Goal: Task Accomplishment & Management: Complete application form

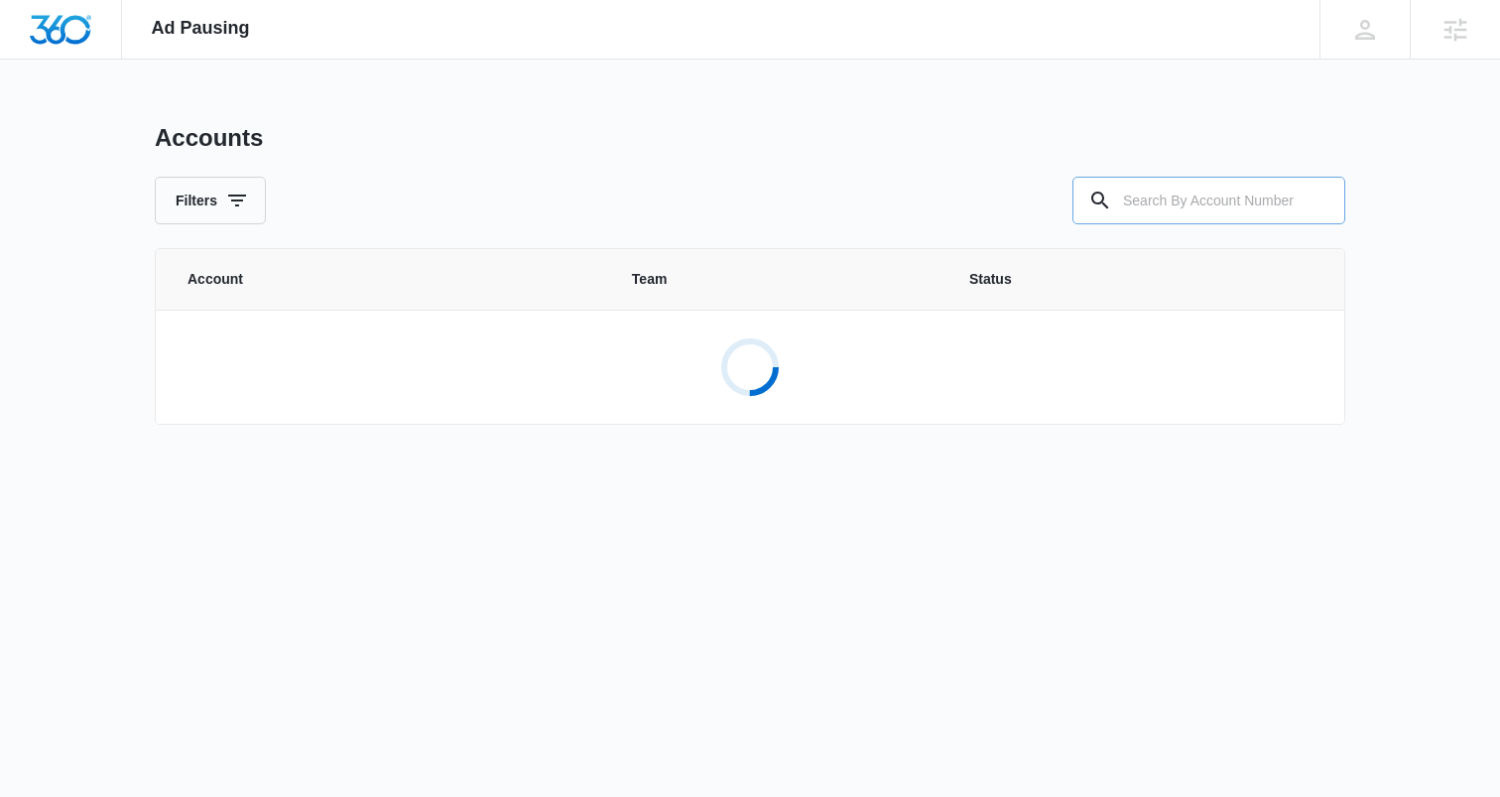
click at [1188, 203] on input "text" at bounding box center [1208, 201] width 273 height 48
paste input "M336922"
type input "M336922"
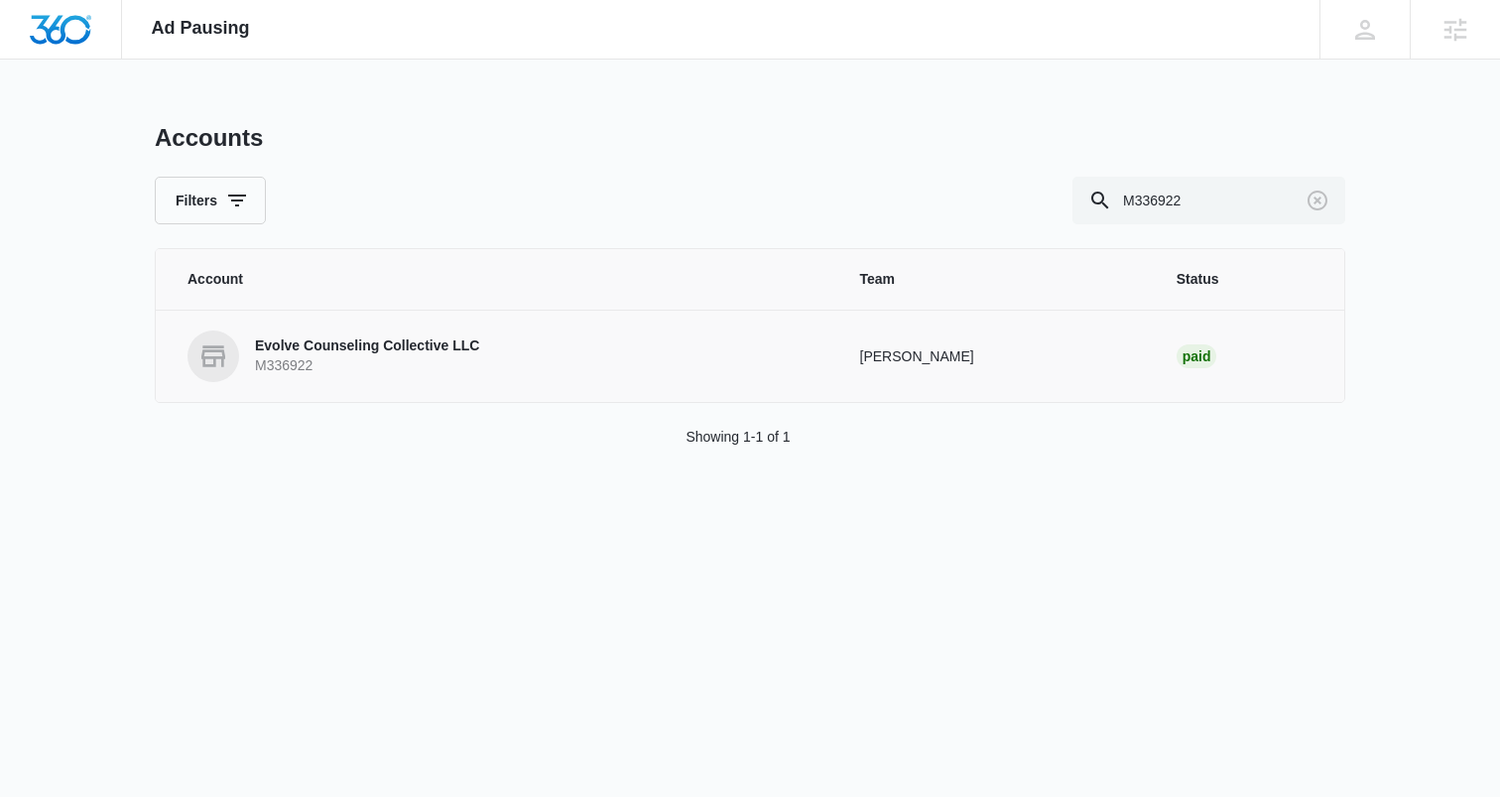
click at [348, 358] on p "M336922" at bounding box center [367, 366] width 224 height 20
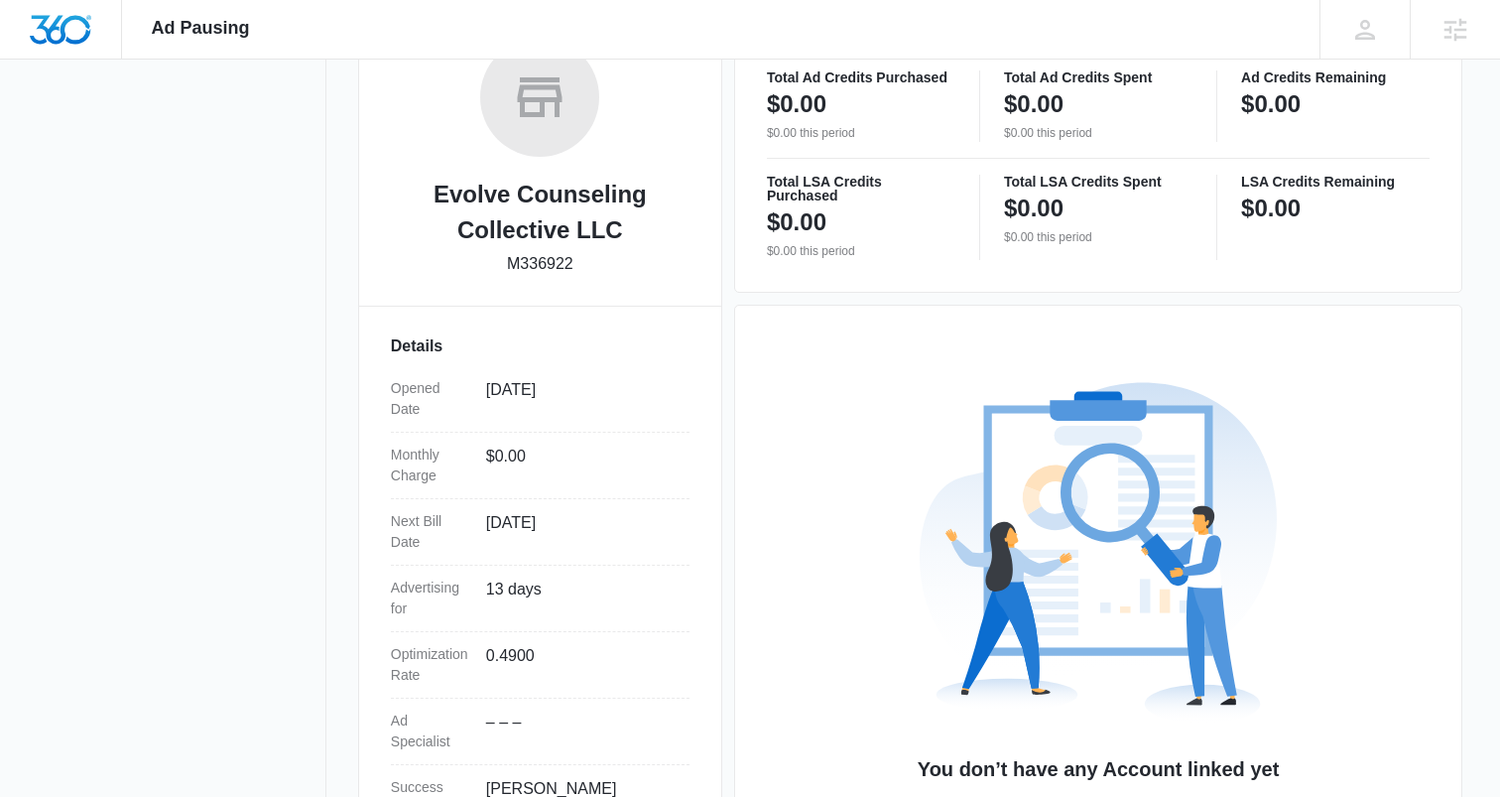
scroll to position [481, 0]
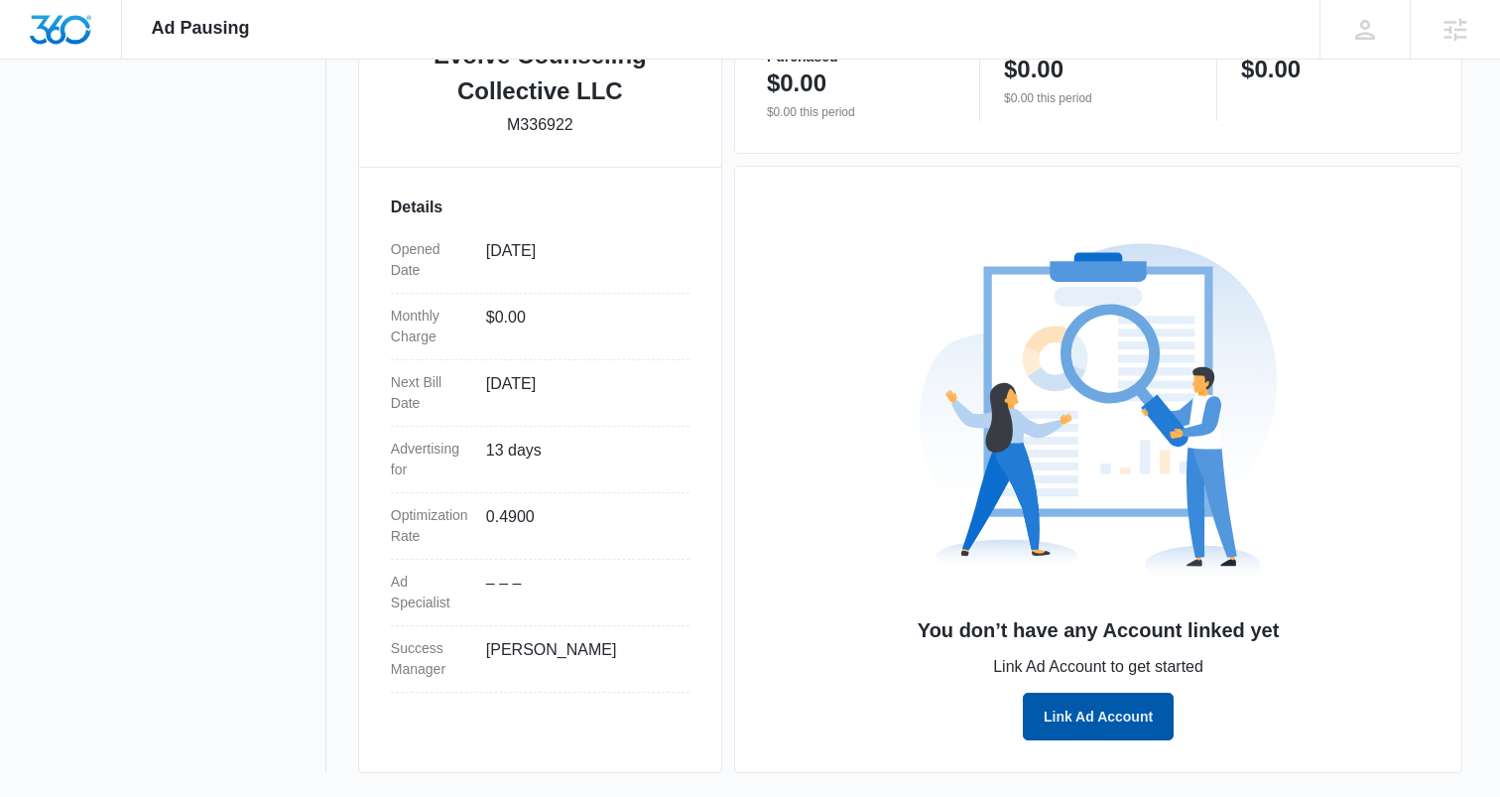
click at [1058, 712] on button "Link Ad Account" at bounding box center [1098, 716] width 151 height 48
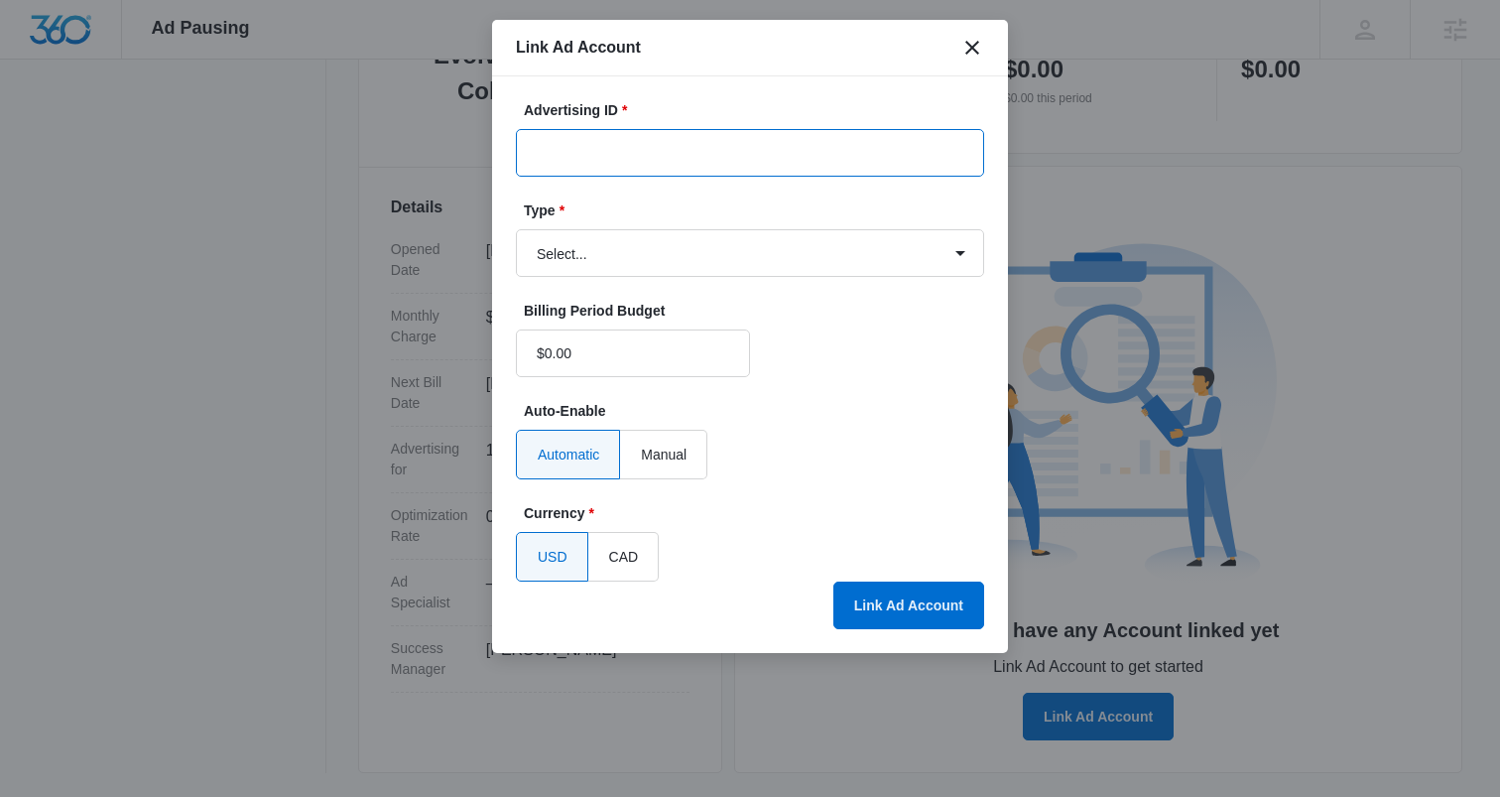
click at [596, 146] on input "Advertising ID *" at bounding box center [750, 153] width 468 height 48
paste input "983-089-8823"
type input "983-089-8823"
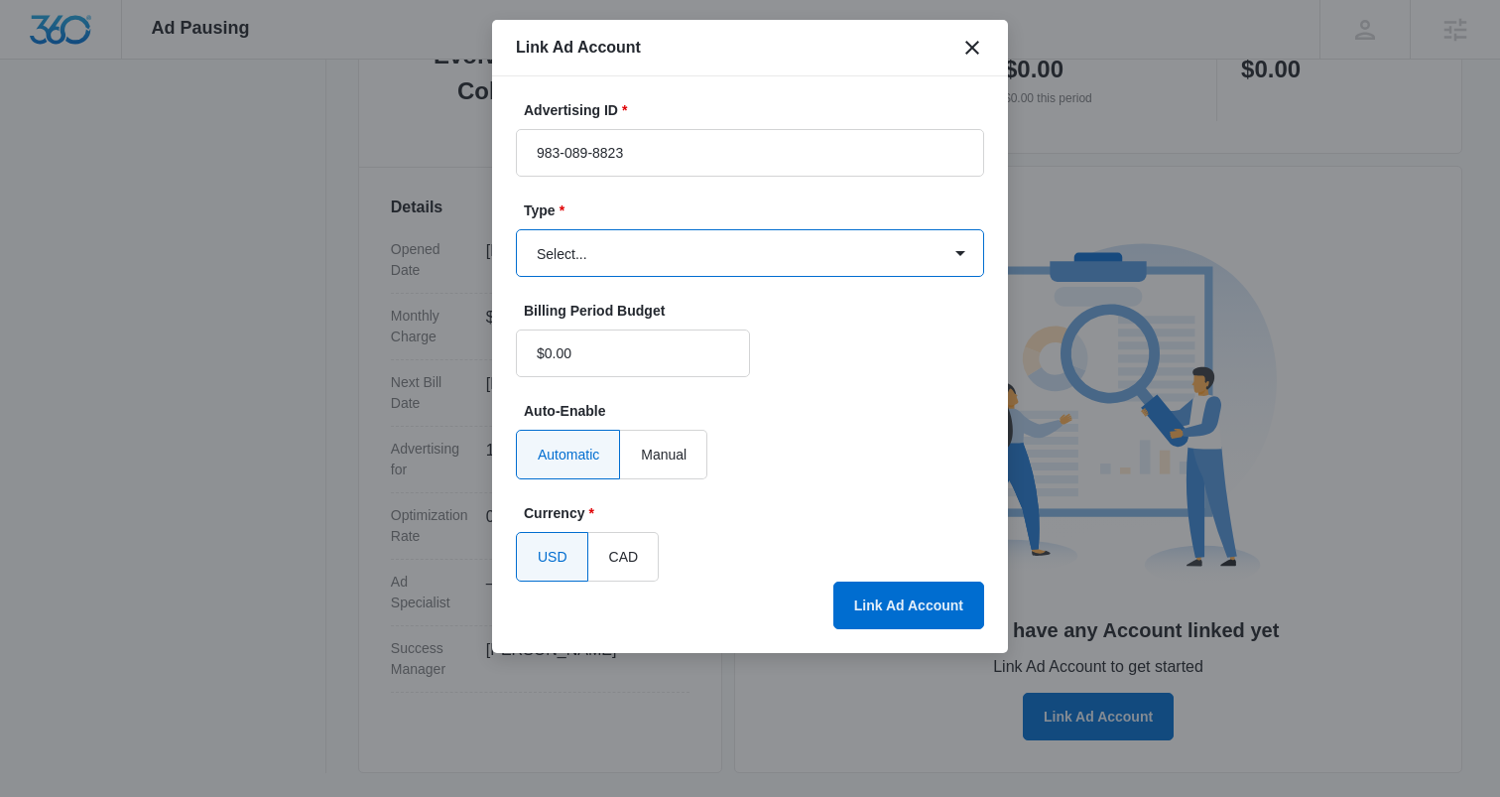
click at [553, 257] on select "Select... Bing Ads Facebook Ads Google Ads" at bounding box center [750, 253] width 468 height 48
select select "google"
click at [516, 229] on select "Select... Bing Ads Facebook Ads Google Ads" at bounding box center [750, 253] width 468 height 48
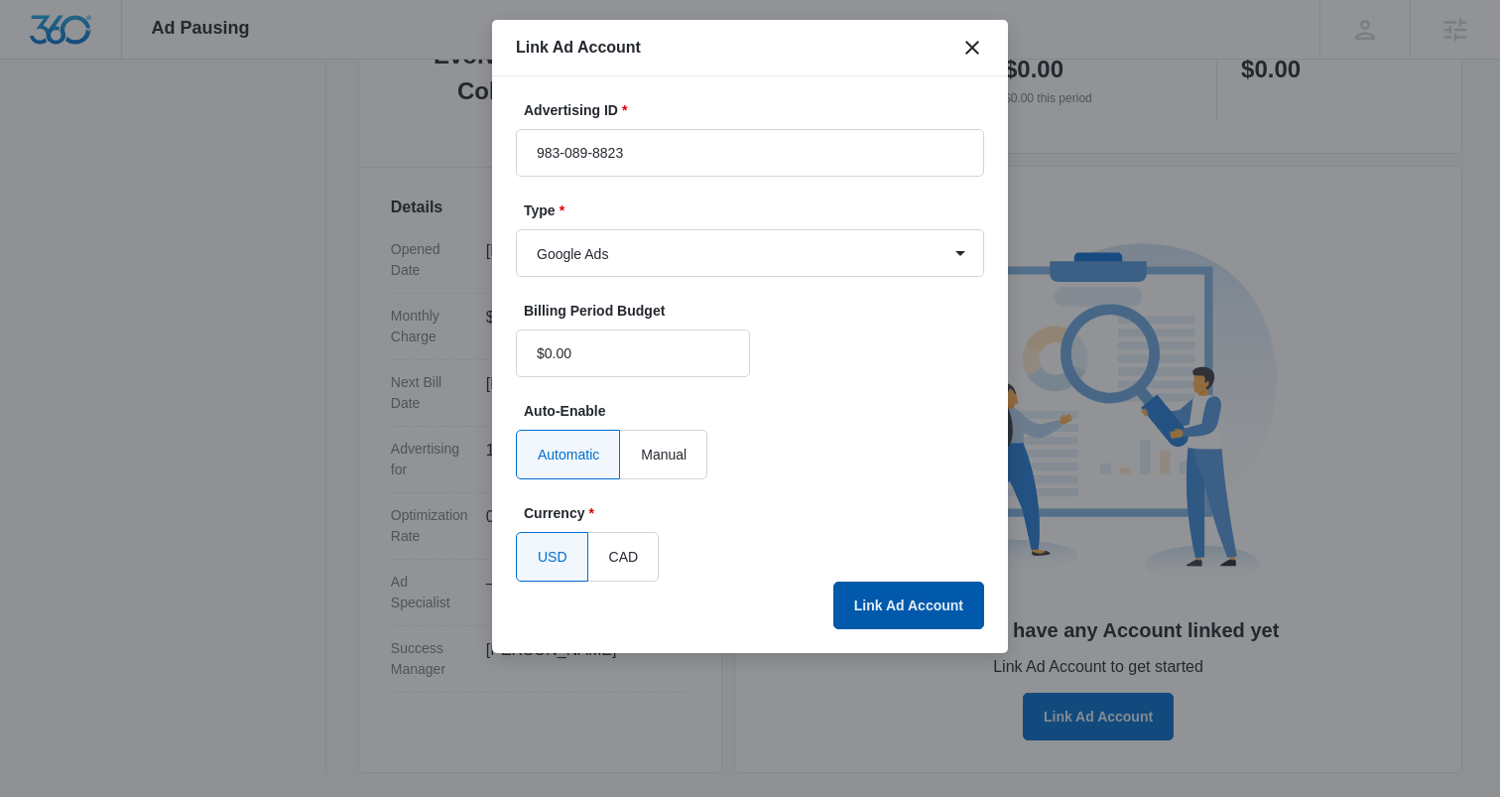
click at [890, 596] on button "Link Ad Account" at bounding box center [908, 605] width 151 height 48
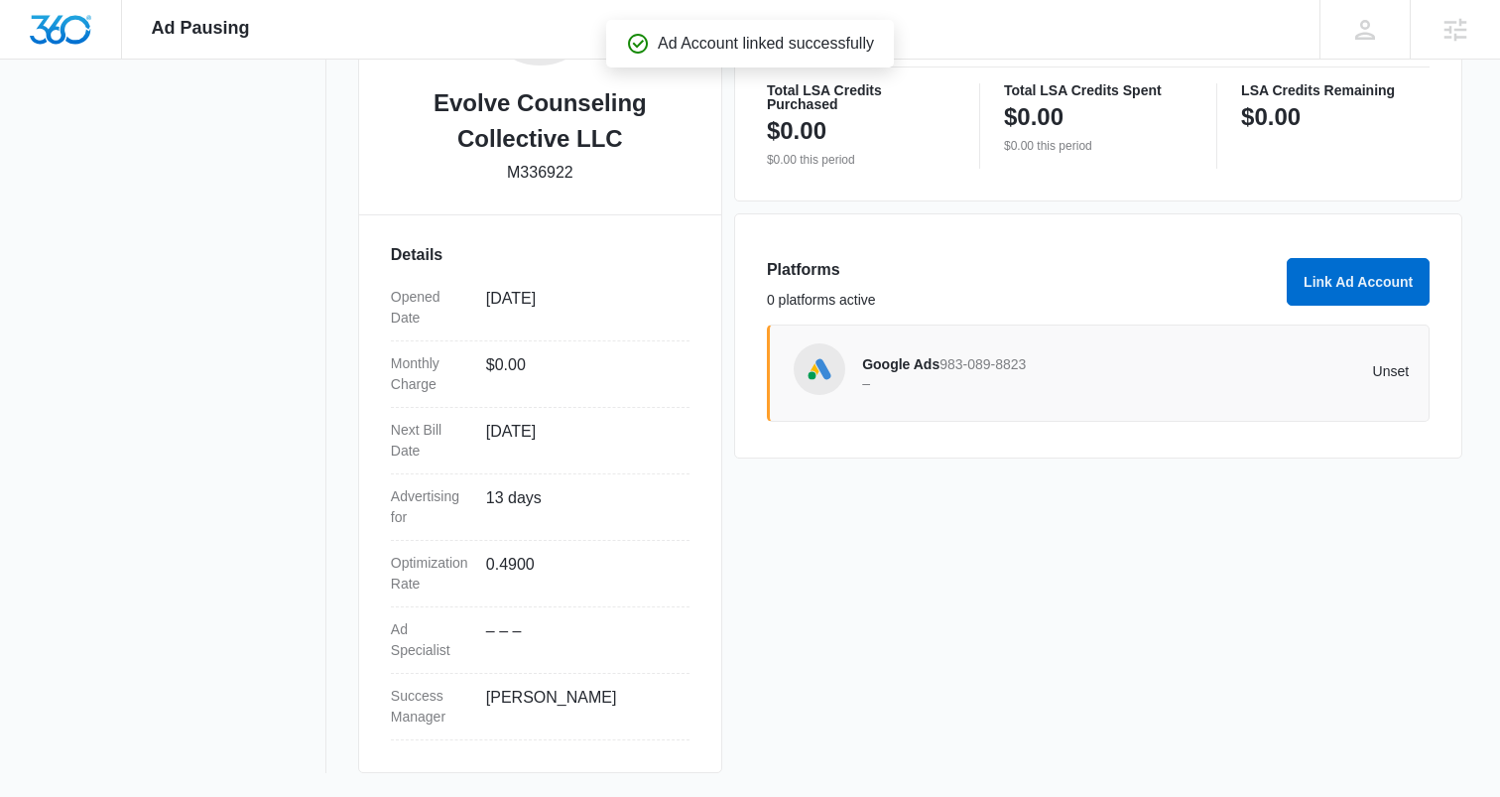
scroll to position [0, 0]
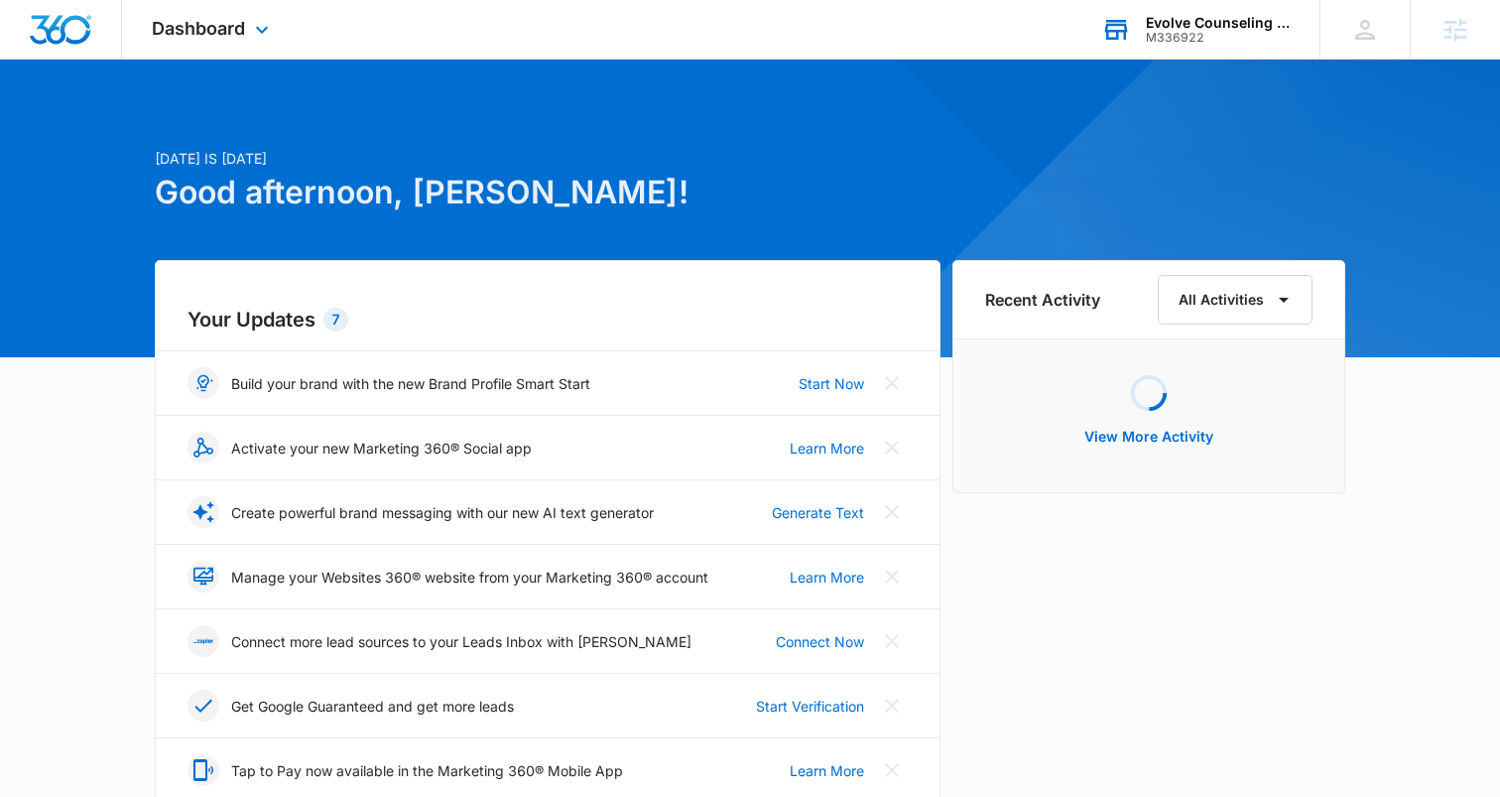
click at [1208, 19] on div "Evolve Counseling Collective LLC" at bounding box center [1218, 23] width 145 height 16
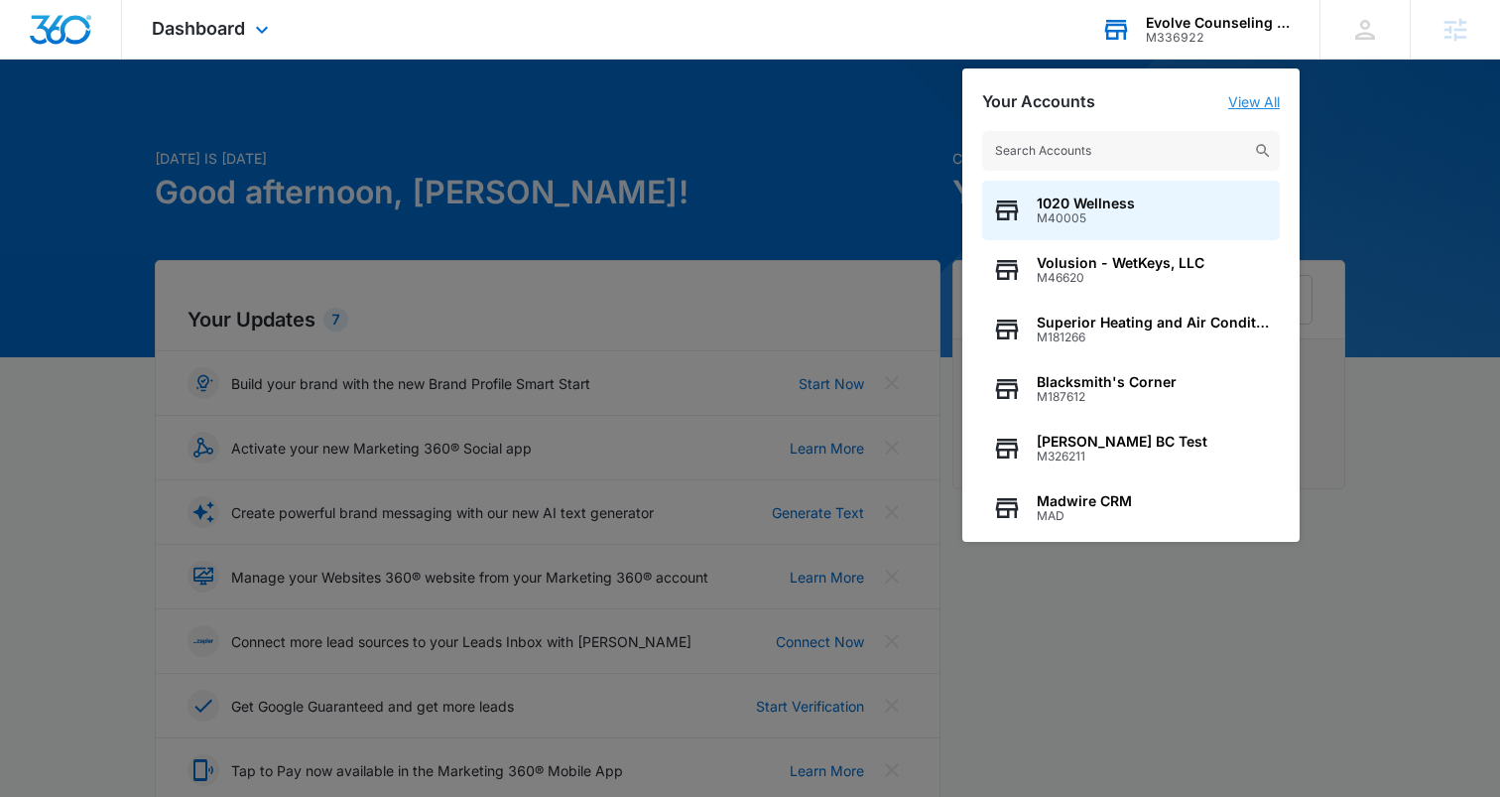
click at [1262, 102] on link "View All" at bounding box center [1254, 101] width 52 height 17
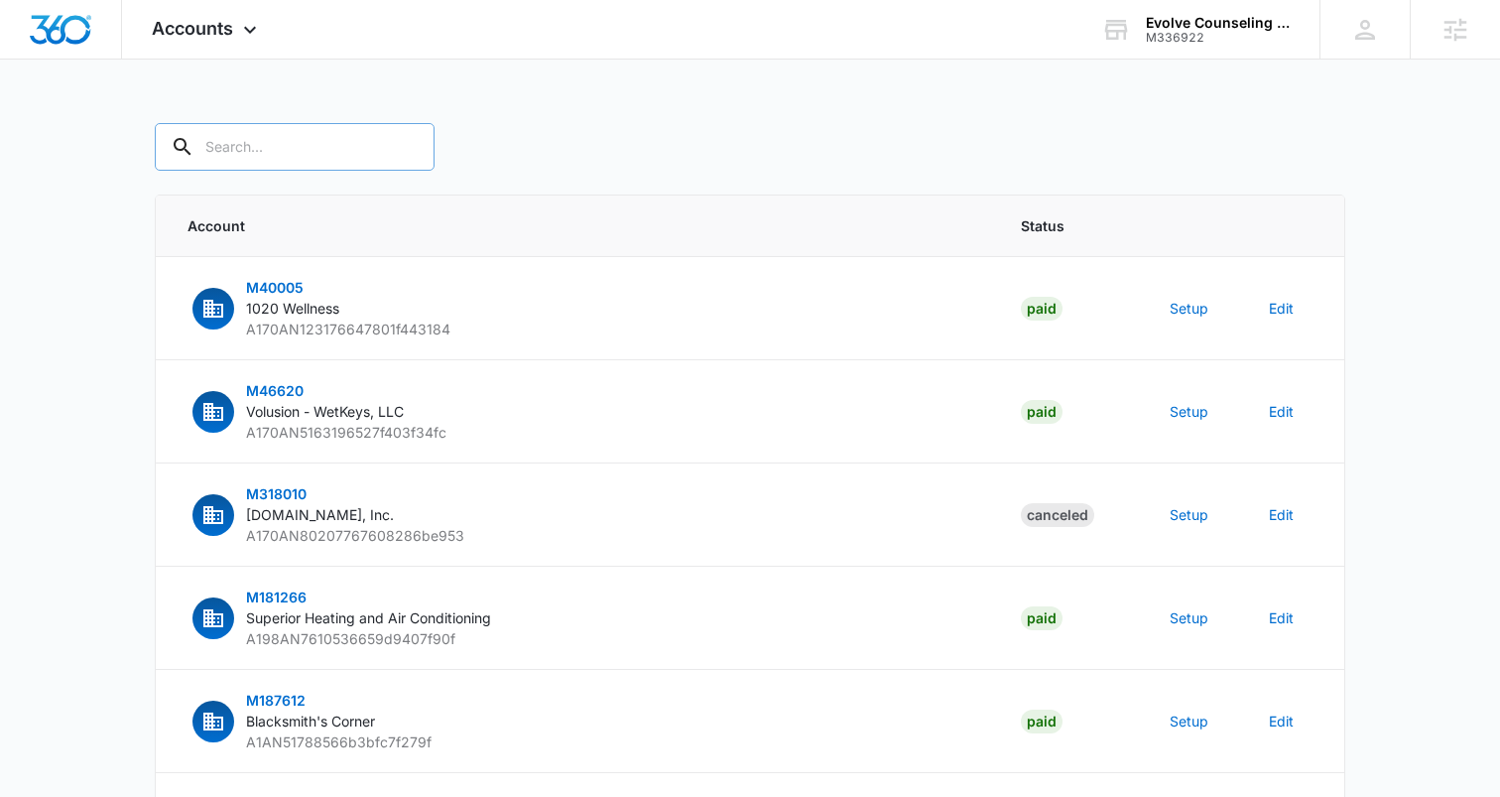
click at [304, 151] on input "text" at bounding box center [295, 147] width 280 height 48
paste input "M336922"
type input "M336922"
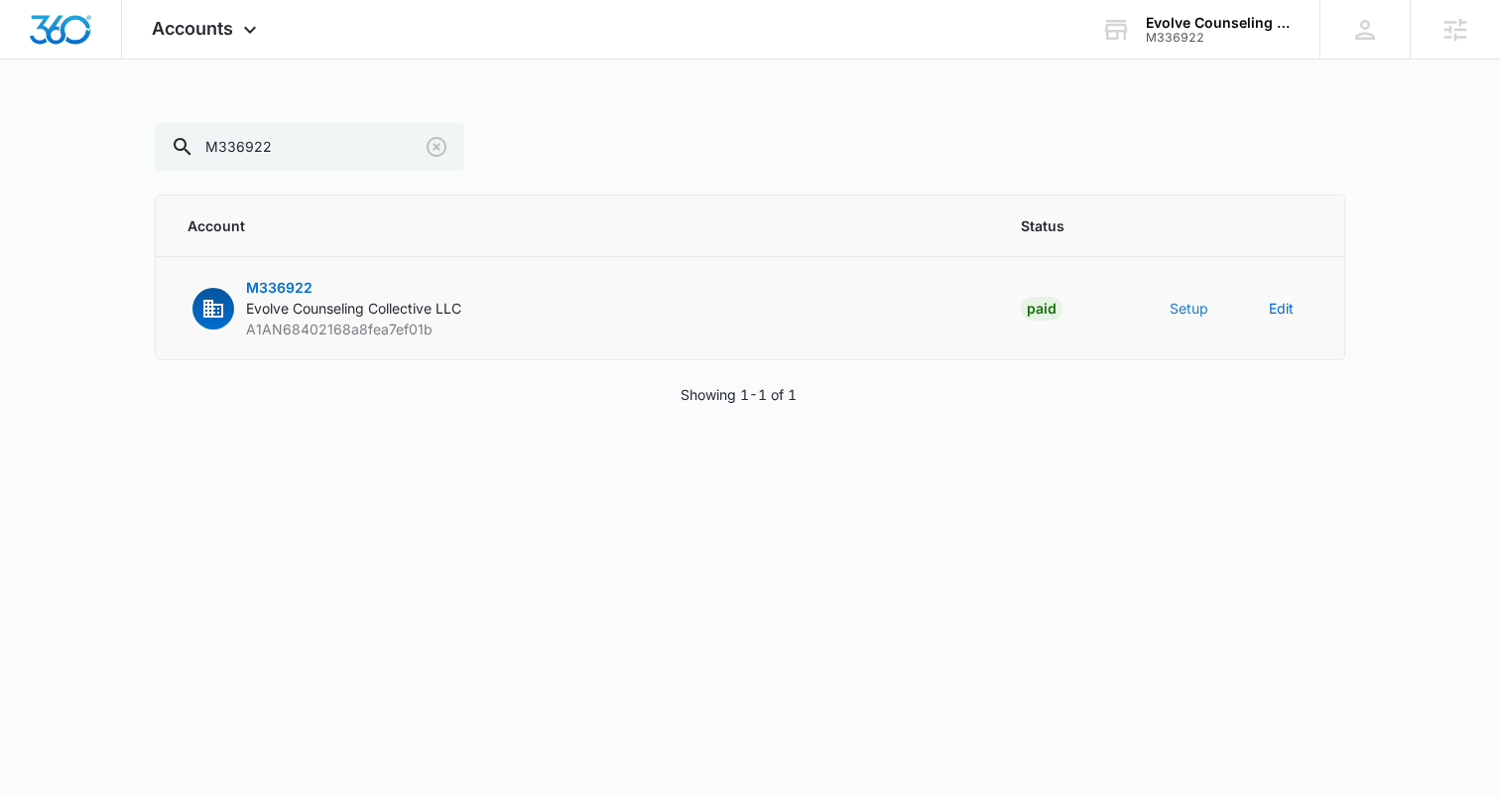
click at [1192, 307] on button "Setup" at bounding box center [1188, 308] width 39 height 21
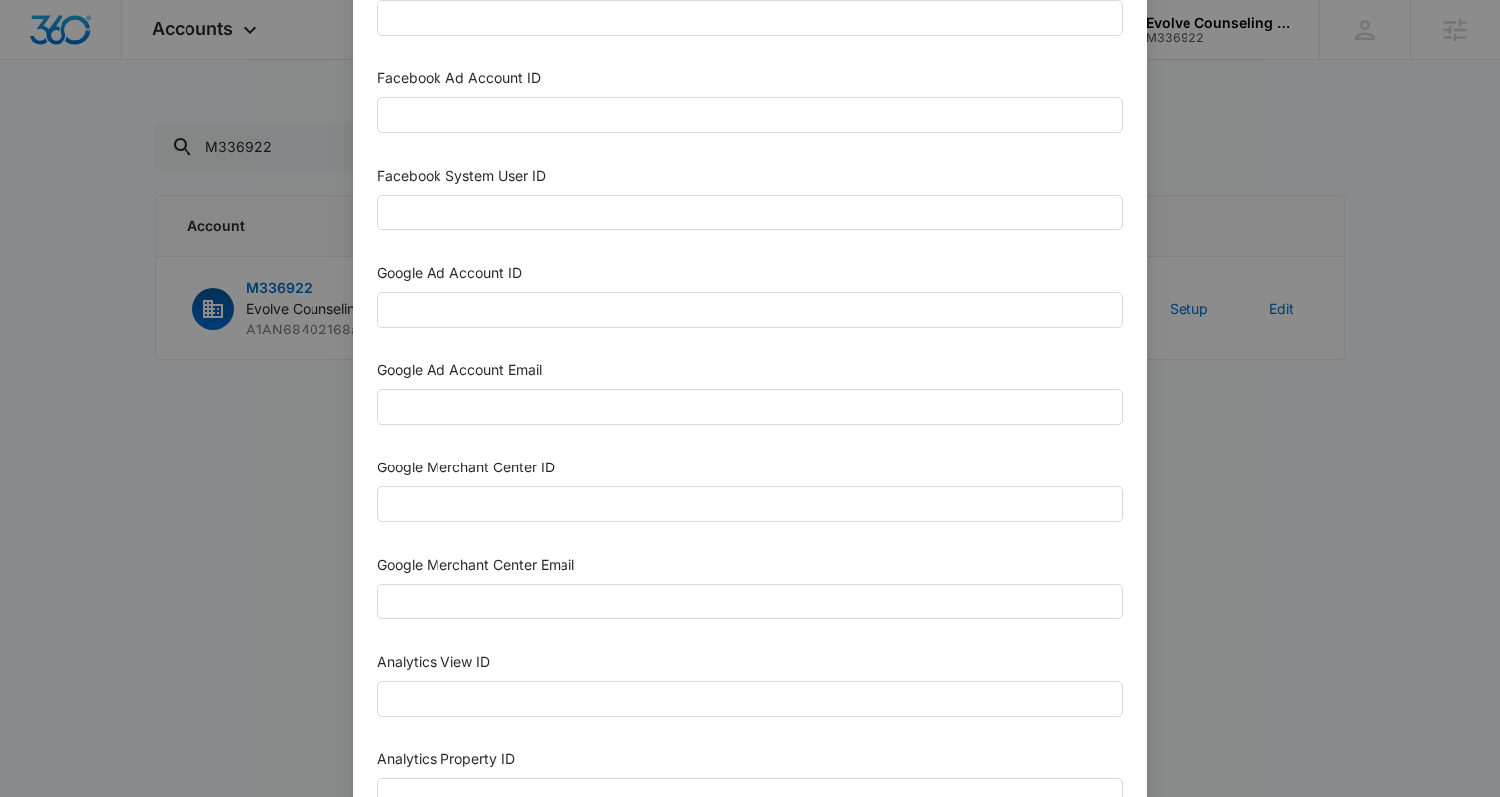
scroll to position [424, 0]
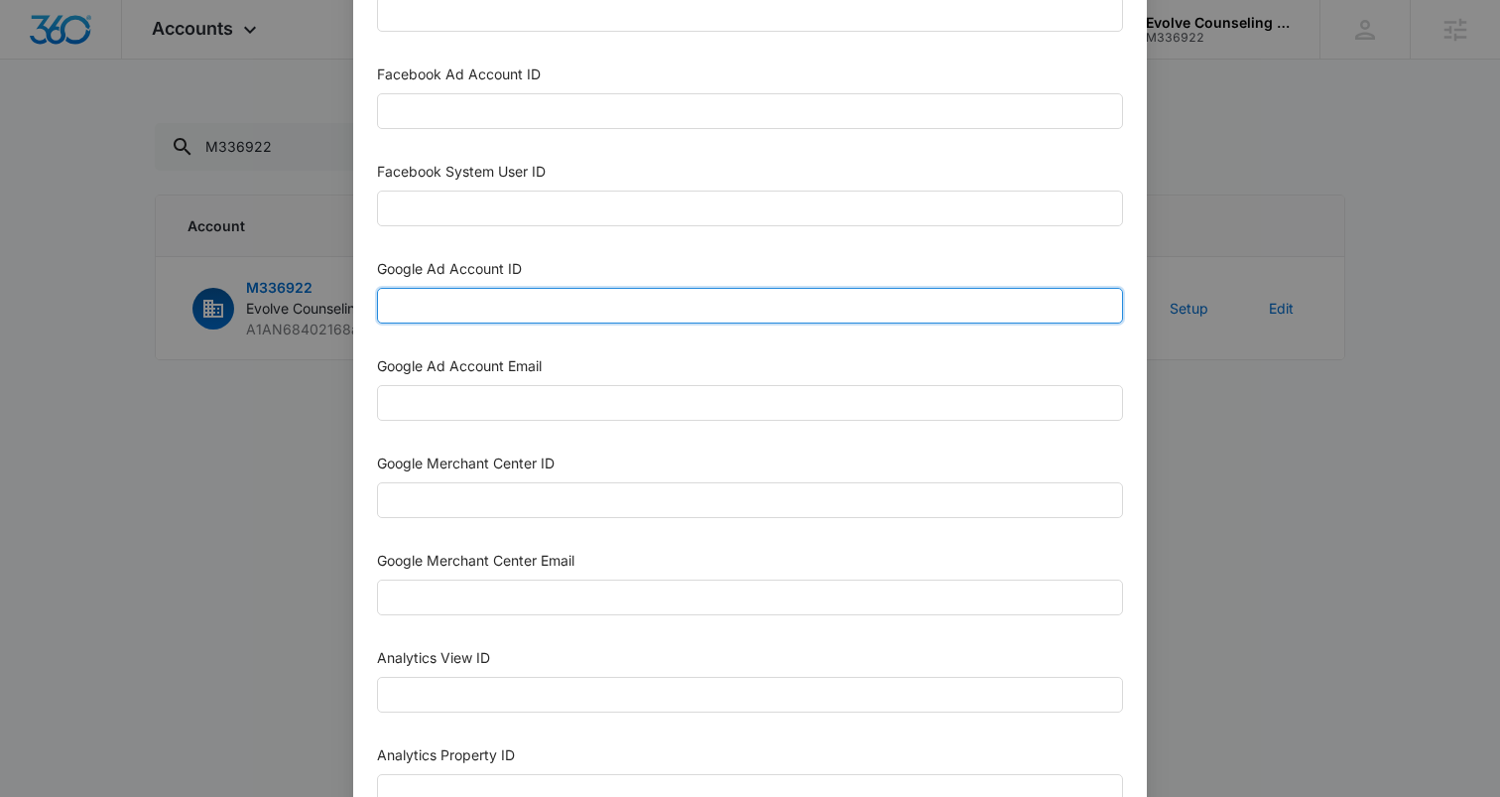
click at [598, 314] on input "Google Ad Account ID" at bounding box center [750, 306] width 746 height 36
paste input "983-089-8823"
type input "983-089-8823"
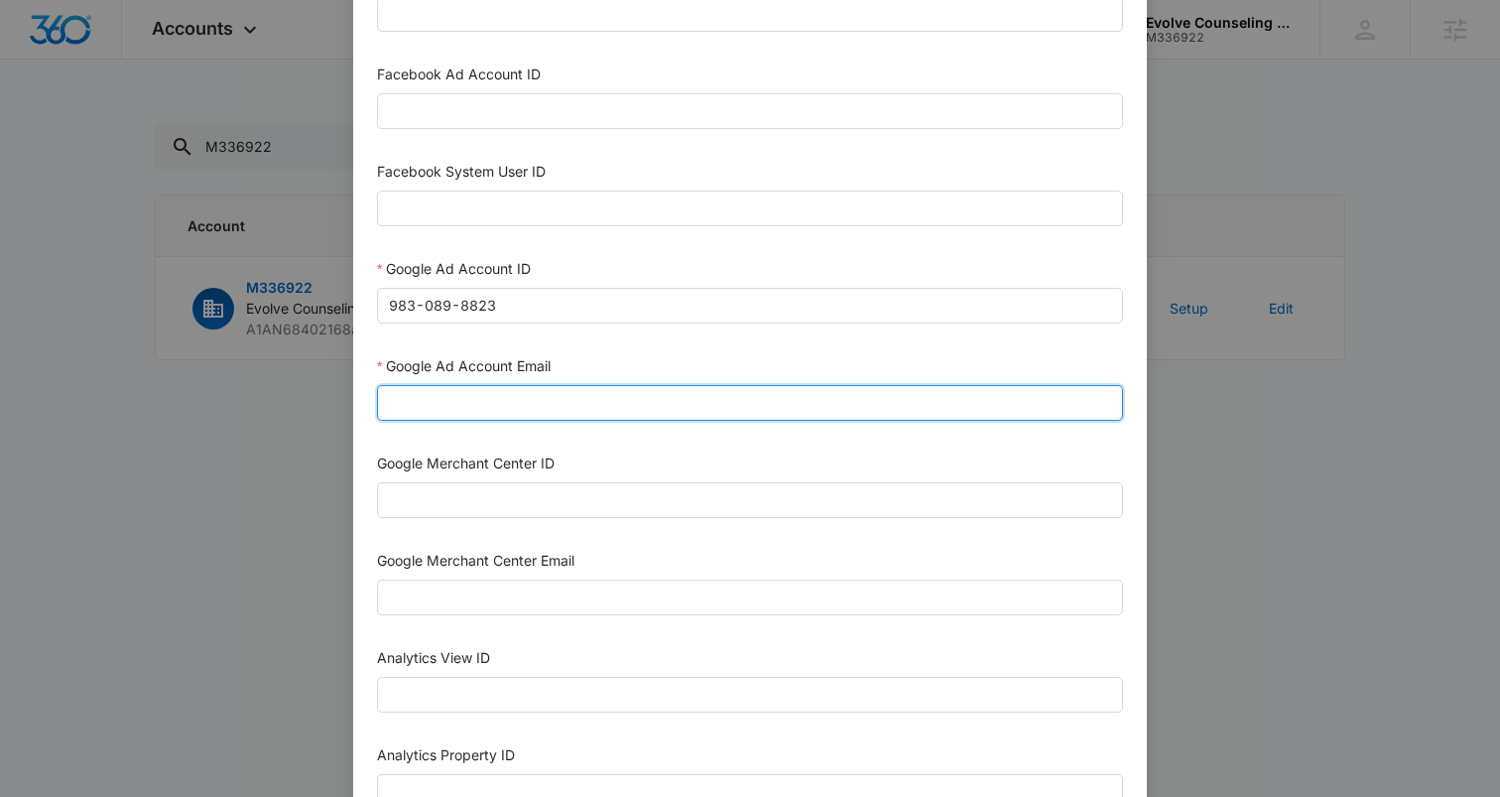
click at [419, 405] on input "Google Ad Account Email" at bounding box center [750, 403] width 746 height 36
paste input "M360+Accounts1031@madwiremedia.com"
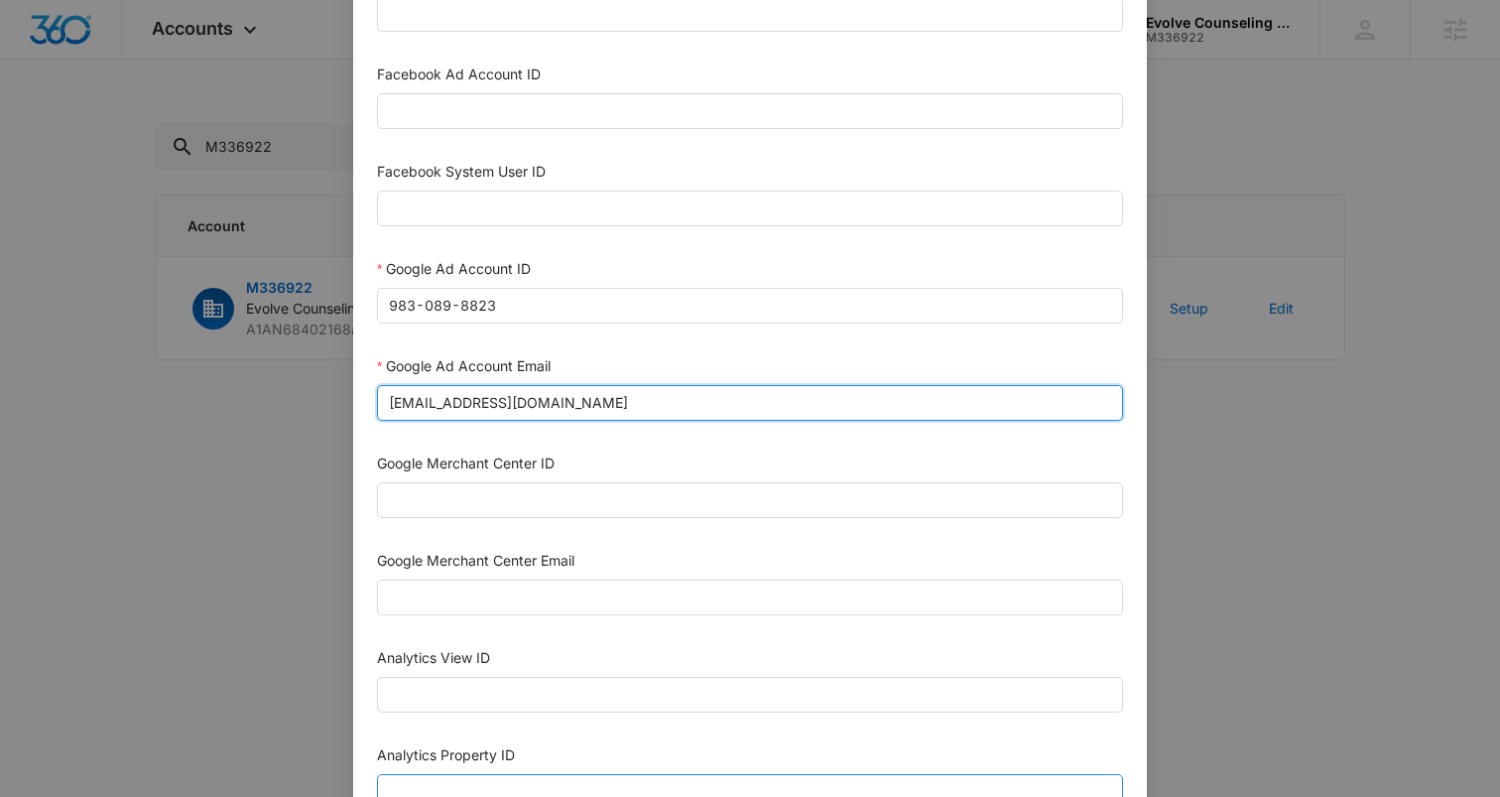
type input "M360+Accounts1031@madwiremedia.com"
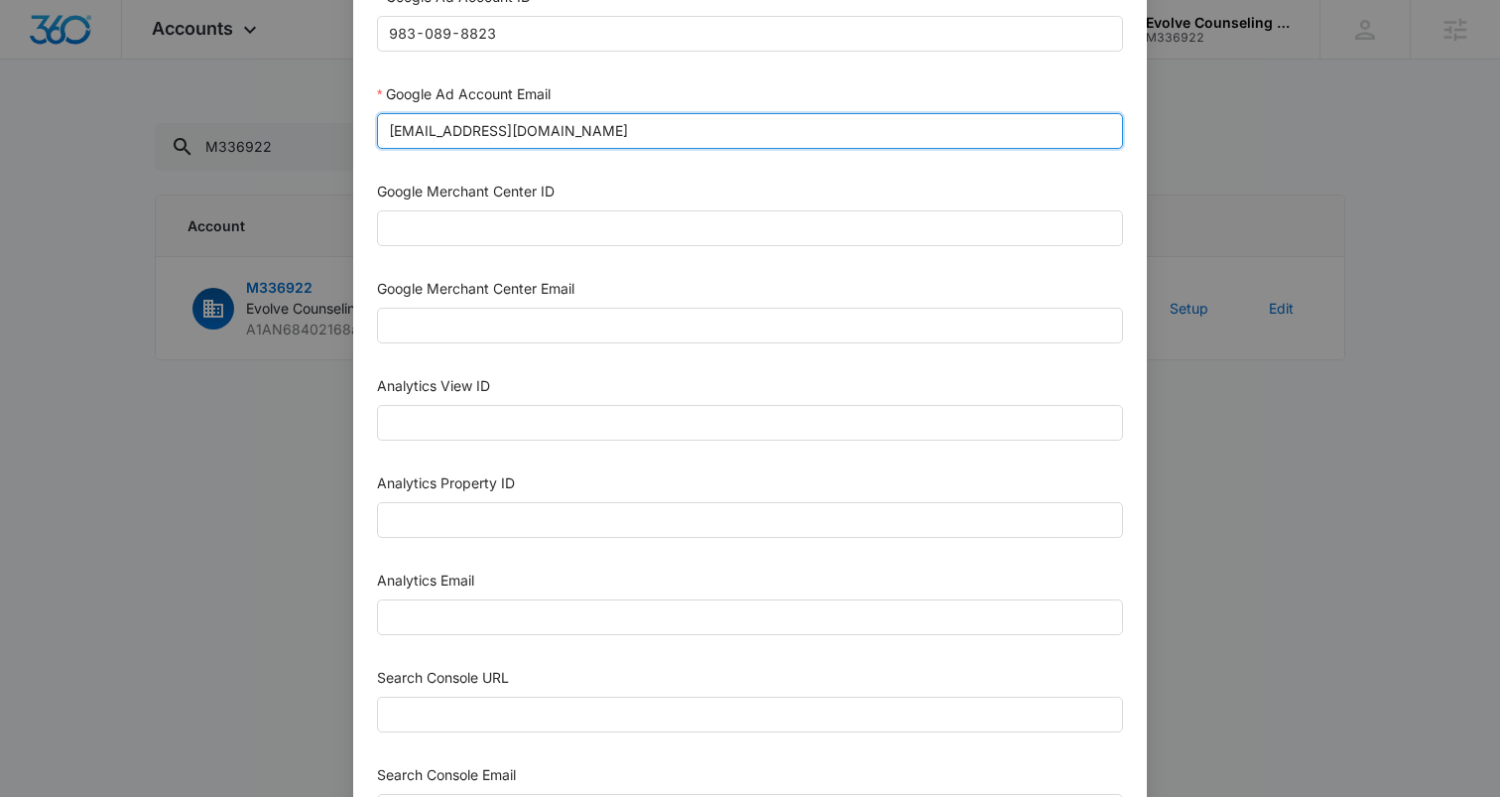
scroll to position [696, 0]
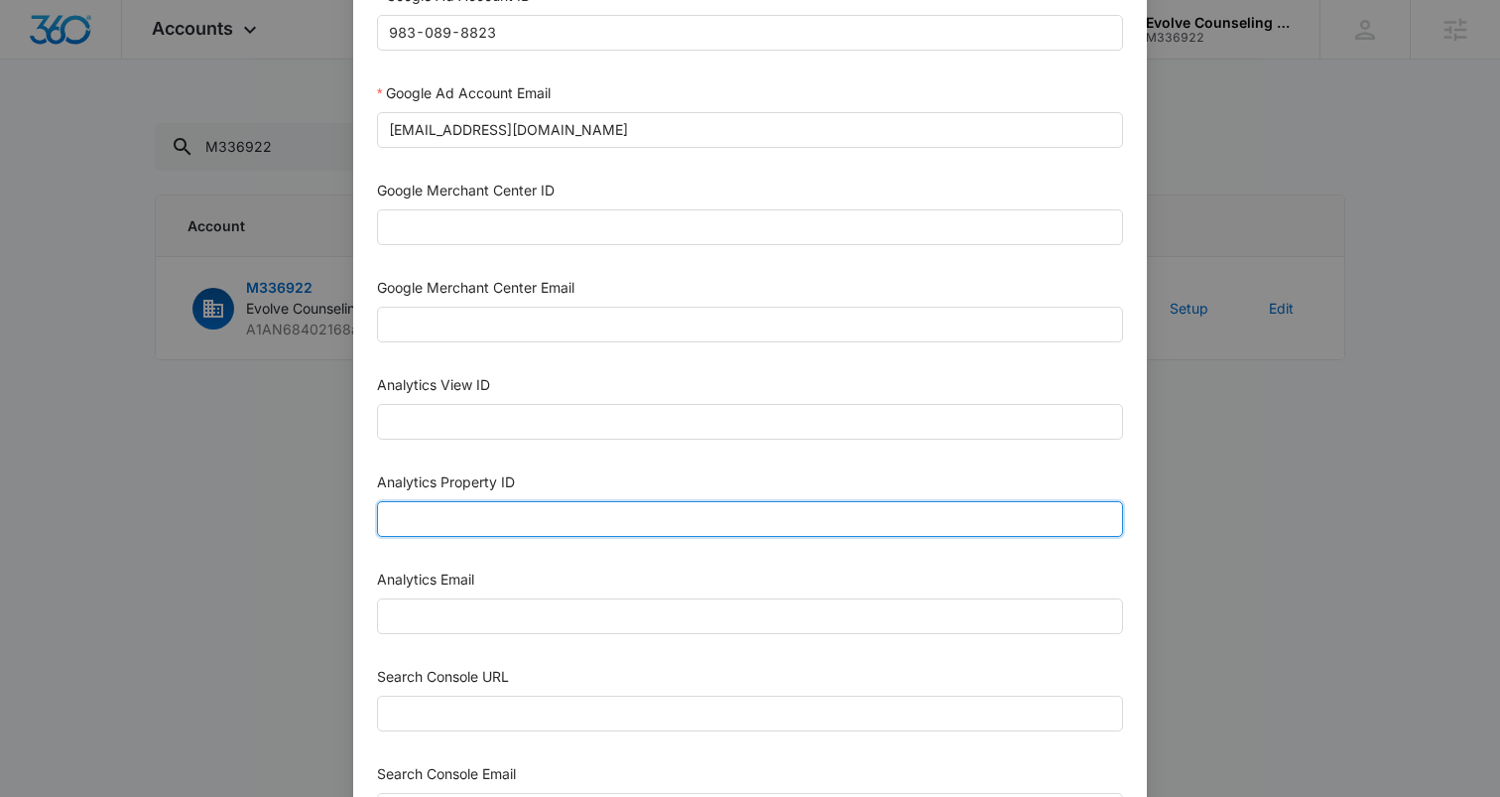
click at [498, 508] on input "Analytics Property ID" at bounding box center [750, 519] width 746 height 36
paste input "503997222"
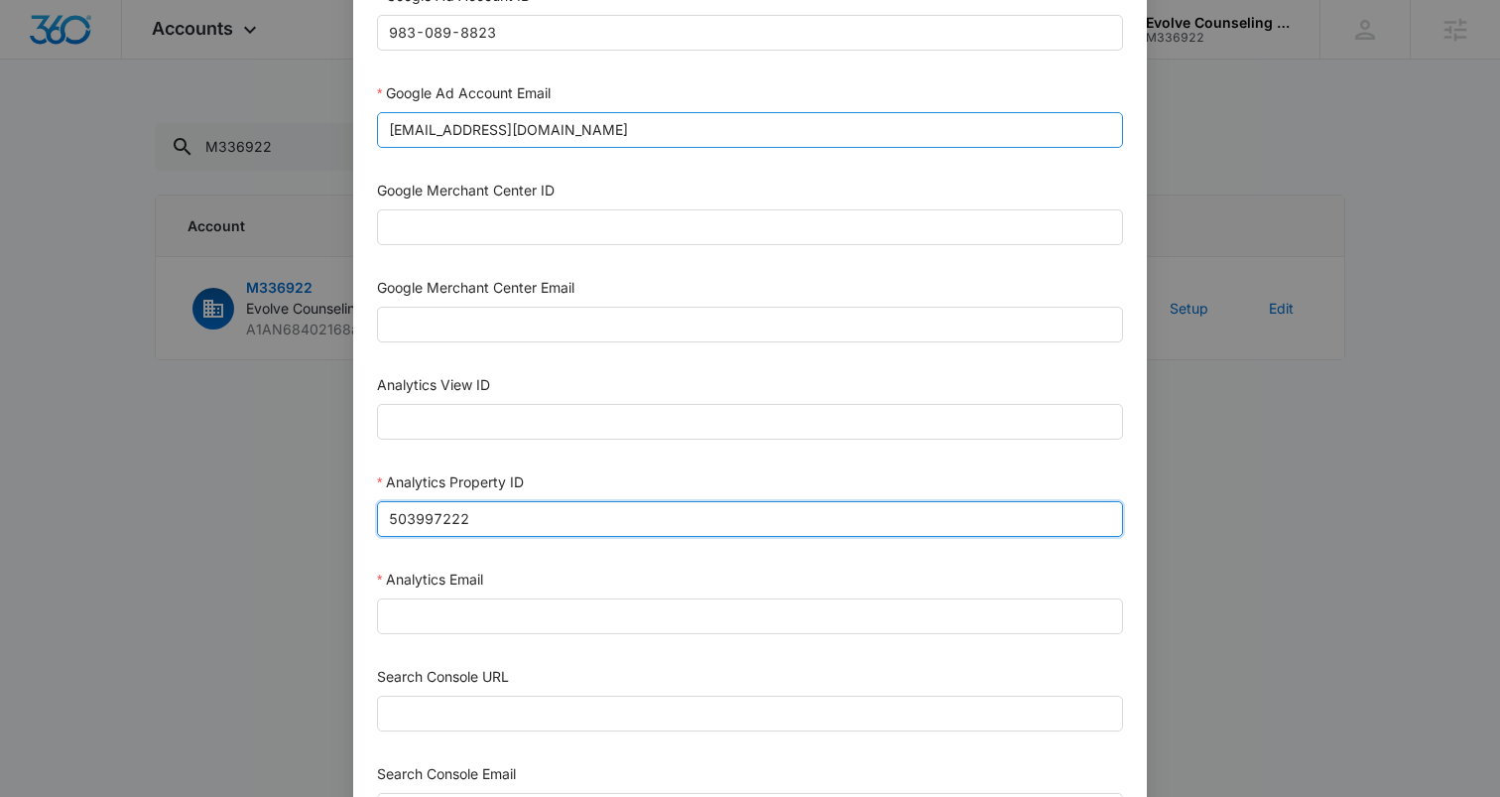
type input "503997222"
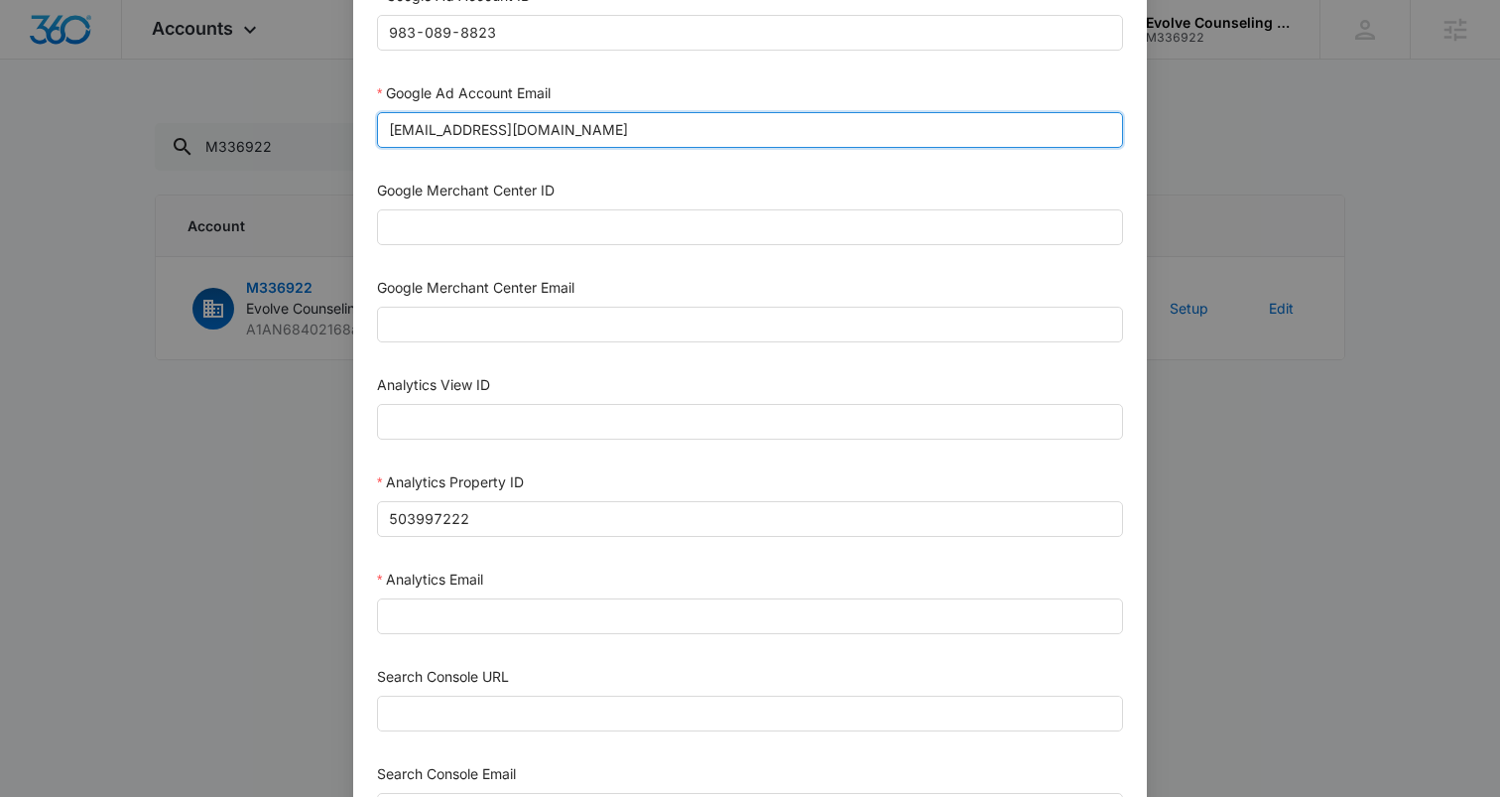
click at [591, 116] on input "M360+Accounts1031@madwiremedia.com" at bounding box center [750, 130] width 746 height 36
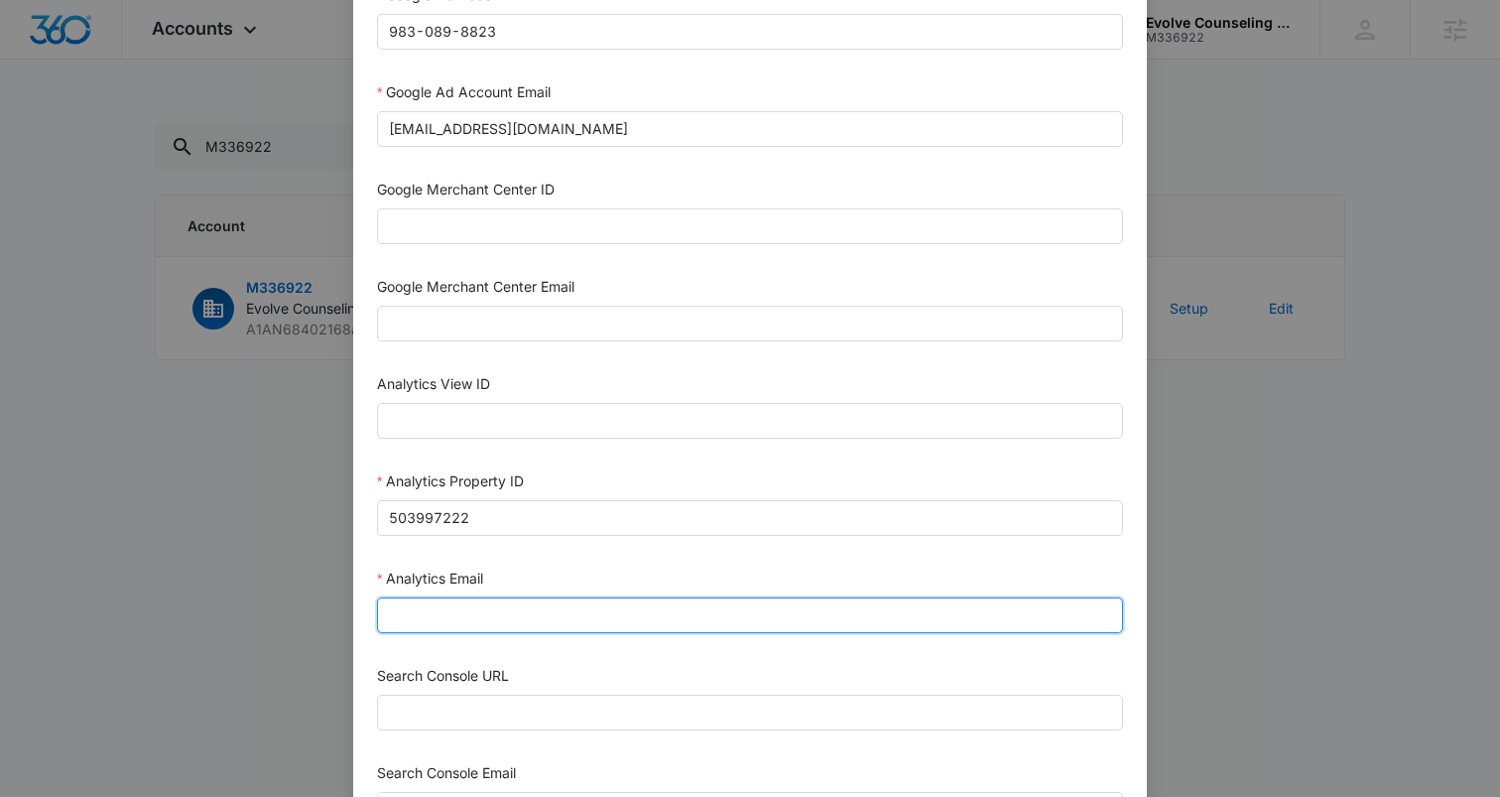
click at [460, 608] on input "Analytics Email" at bounding box center [750, 615] width 746 height 36
paste input "M360+Accounts1031@madwiremedia.com"
type input "M360+Accounts1031@madwiremedia.com"
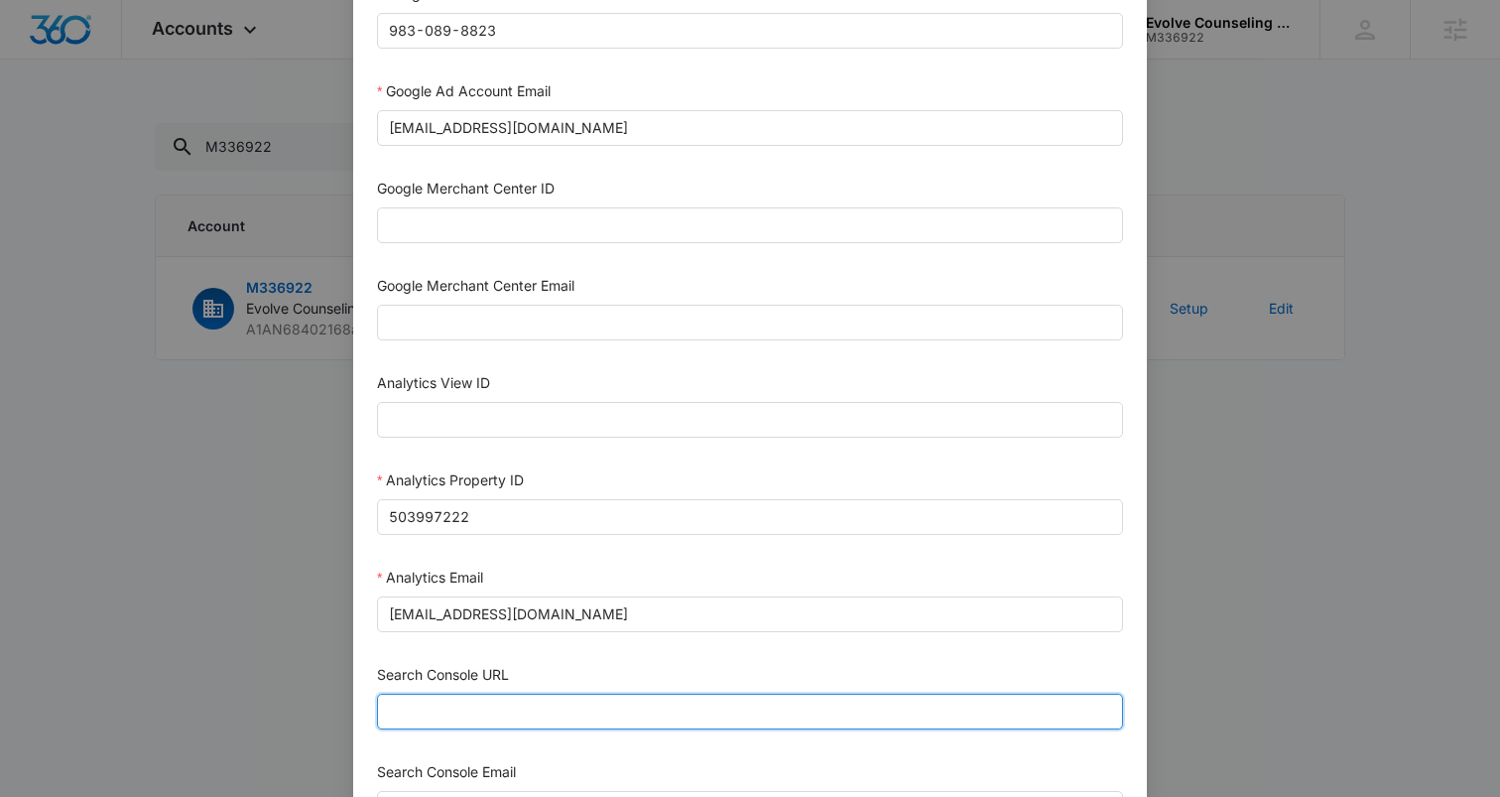
click at [466, 712] on input "Search Console URL" at bounding box center [750, 711] width 746 height 36
paste input "https://evolvecounselingcollective.org/"
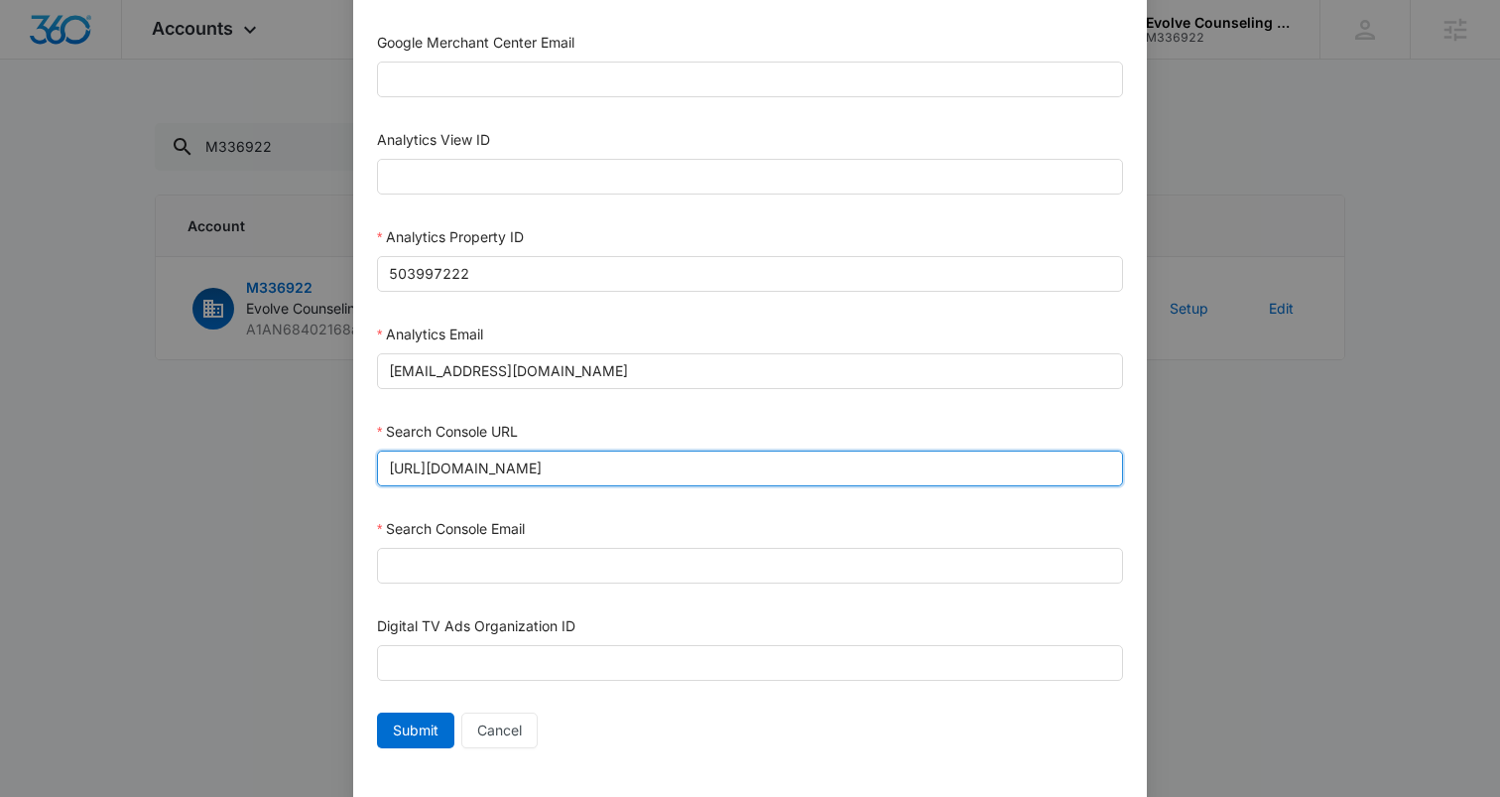
scroll to position [960, 0]
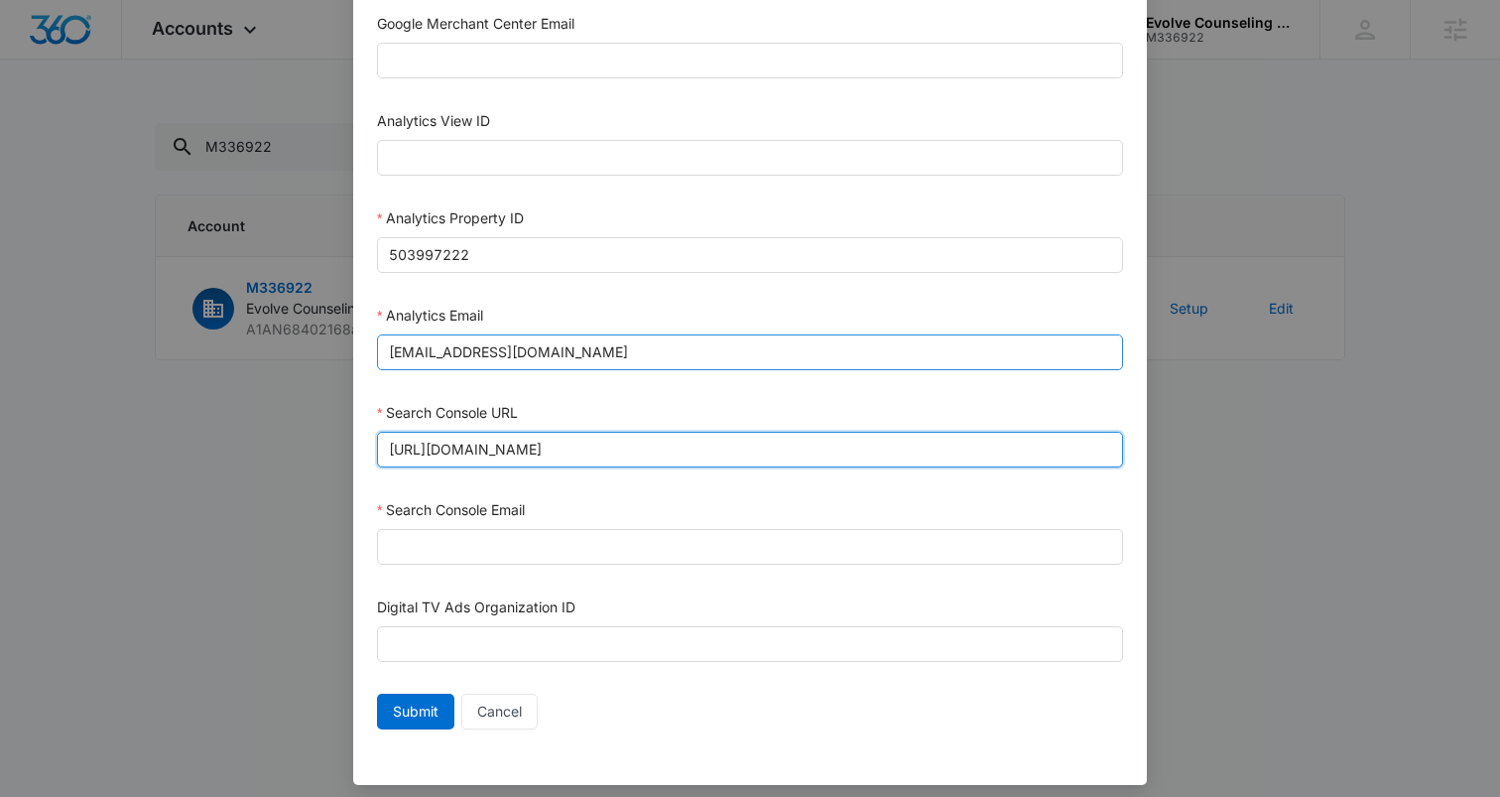
type input "https://evolvecounselingcollective.org/"
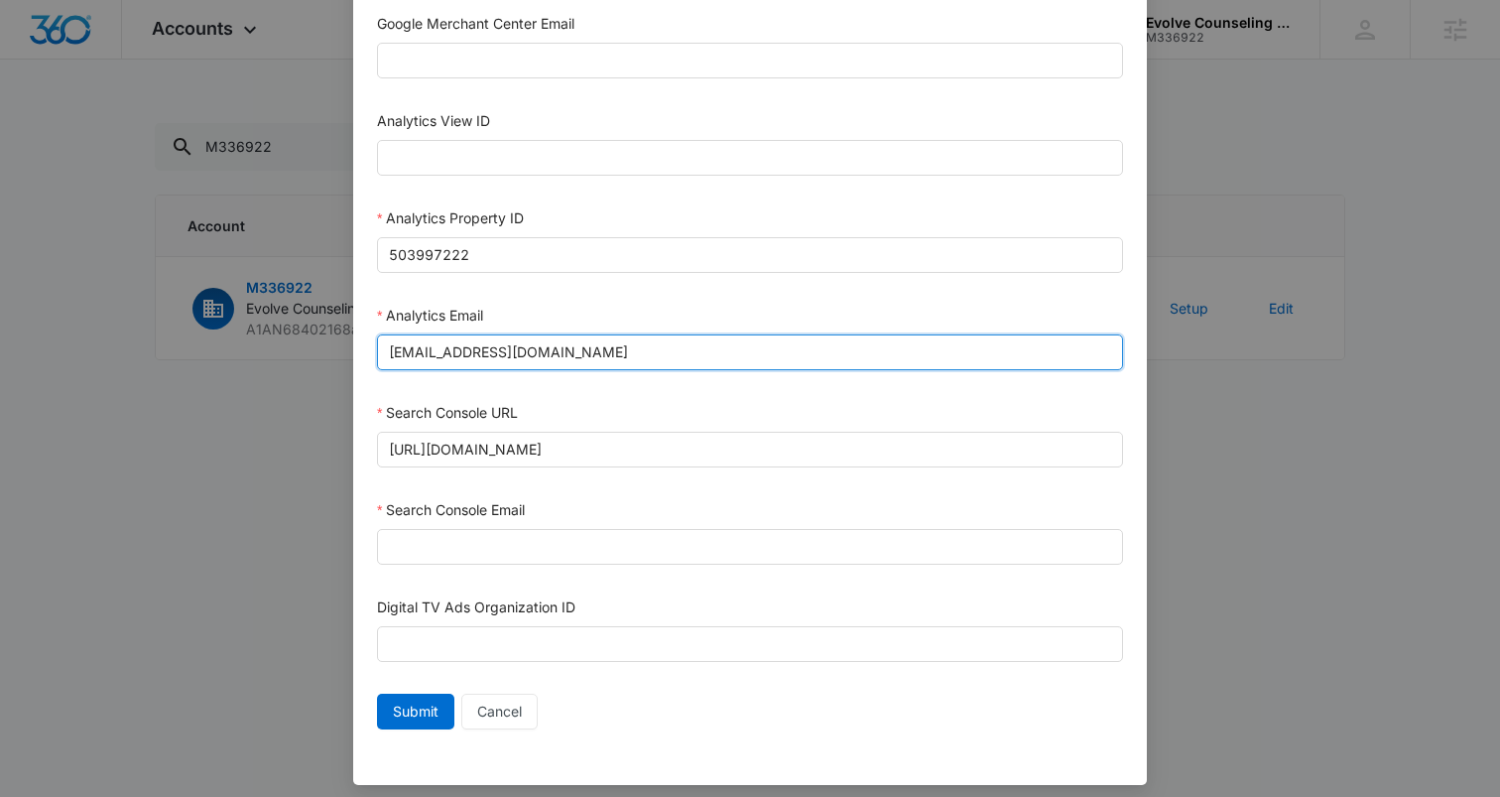
click at [515, 354] on input "M360+Accounts1031@madwiremedia.com" at bounding box center [750, 352] width 746 height 36
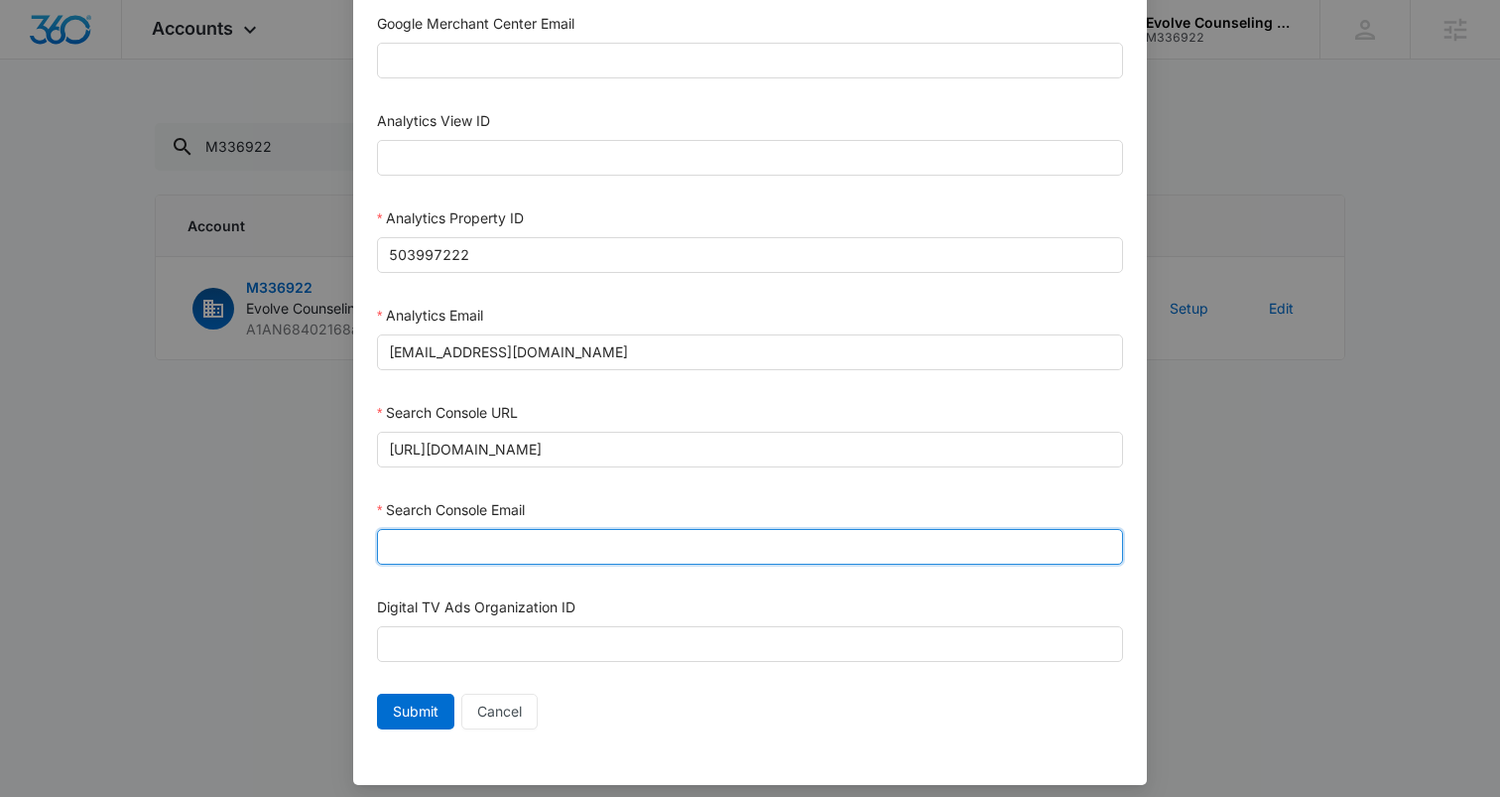
click at [442, 546] on input "Search Console Email" at bounding box center [750, 547] width 746 height 36
paste input "M360+Accounts1031@madwiremedia.com"
type input "M360+Accounts1031@madwiremedia.com"
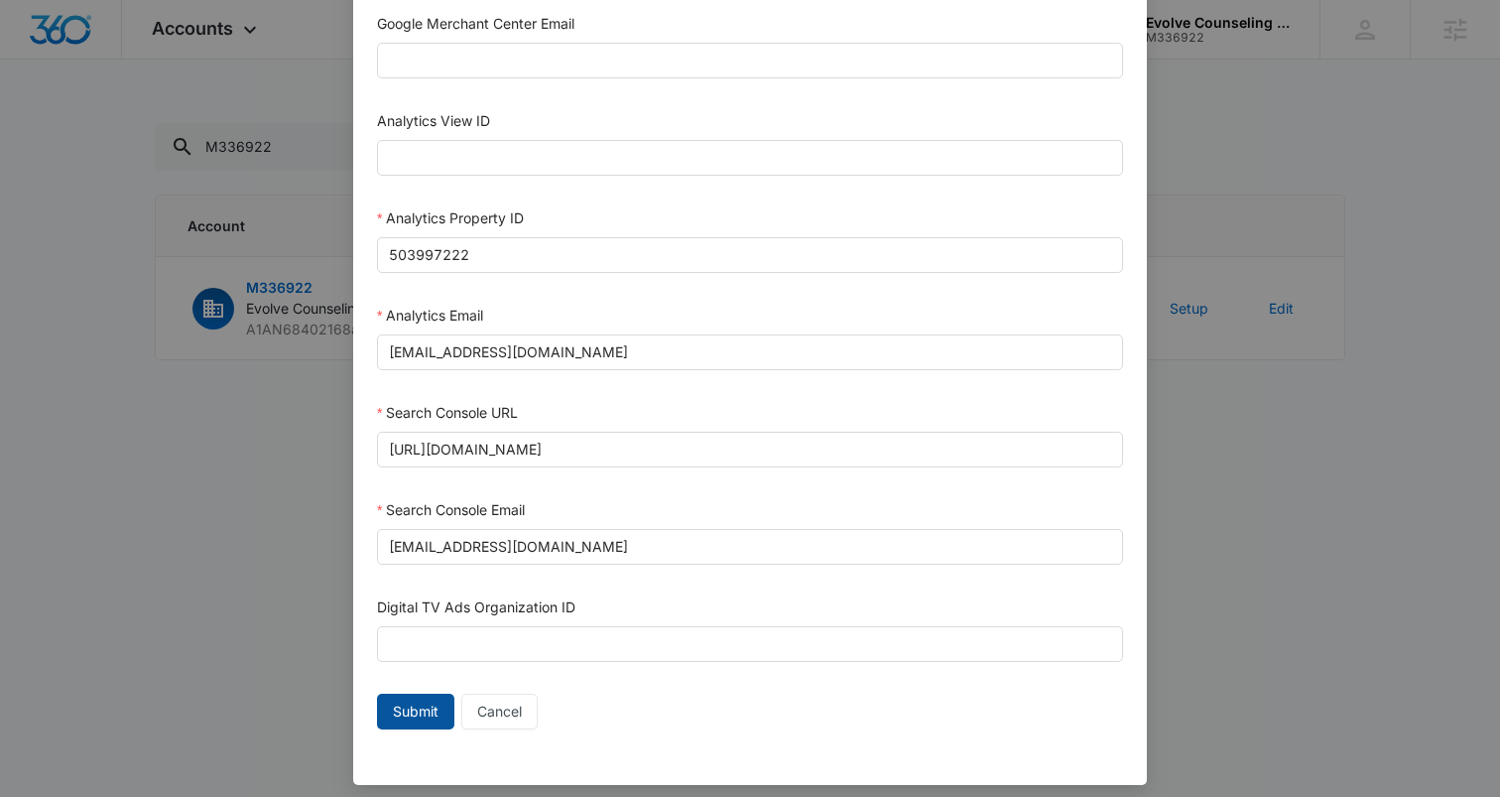
click at [405, 708] on span "Submit" at bounding box center [416, 711] width 46 height 22
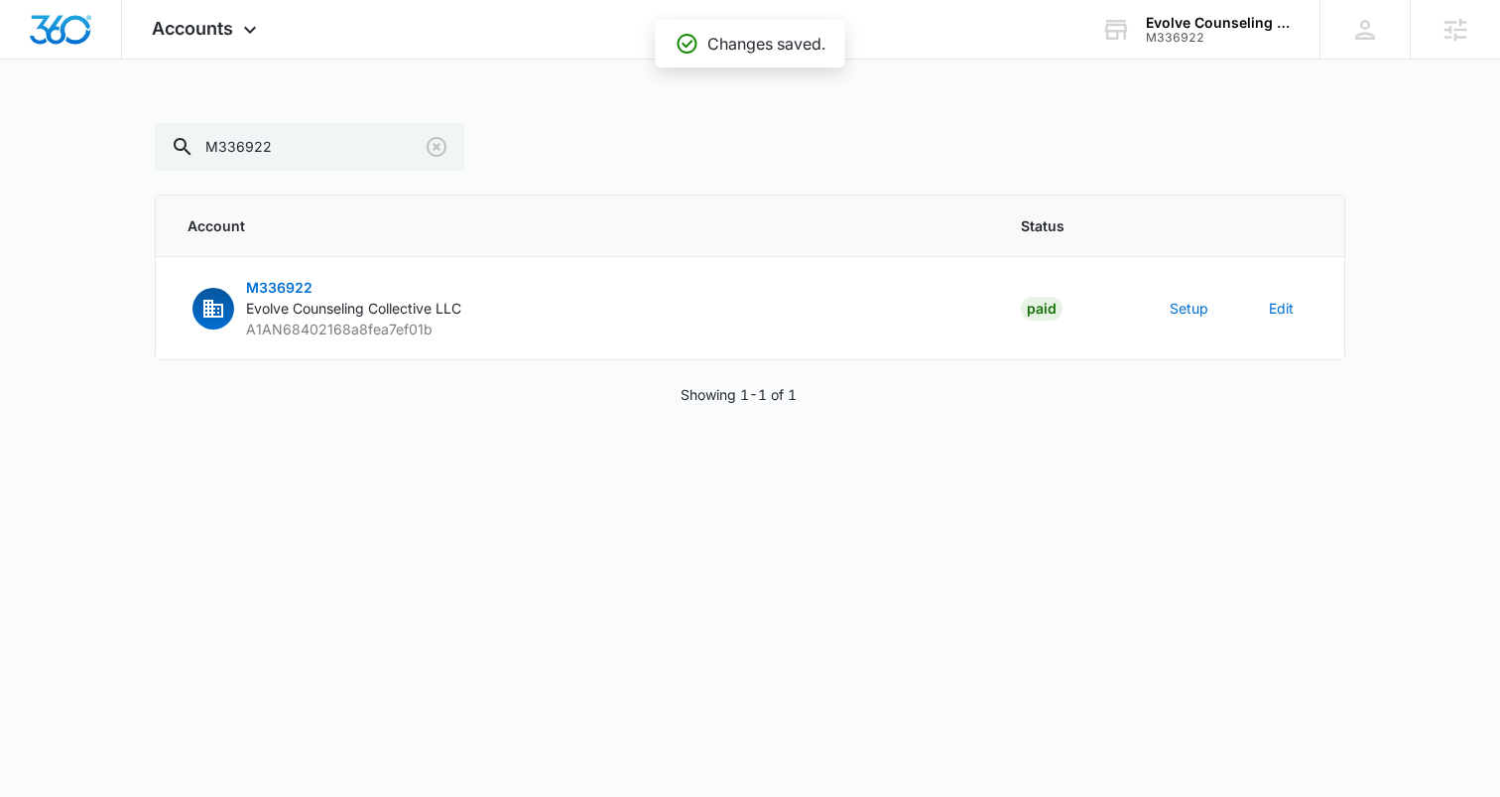
scroll to position [952, 0]
click at [239, 42] on div "Accounts Apps Reputation Forms CRM Email Social Content Ads Intelligence Files …" at bounding box center [207, 29] width 170 height 59
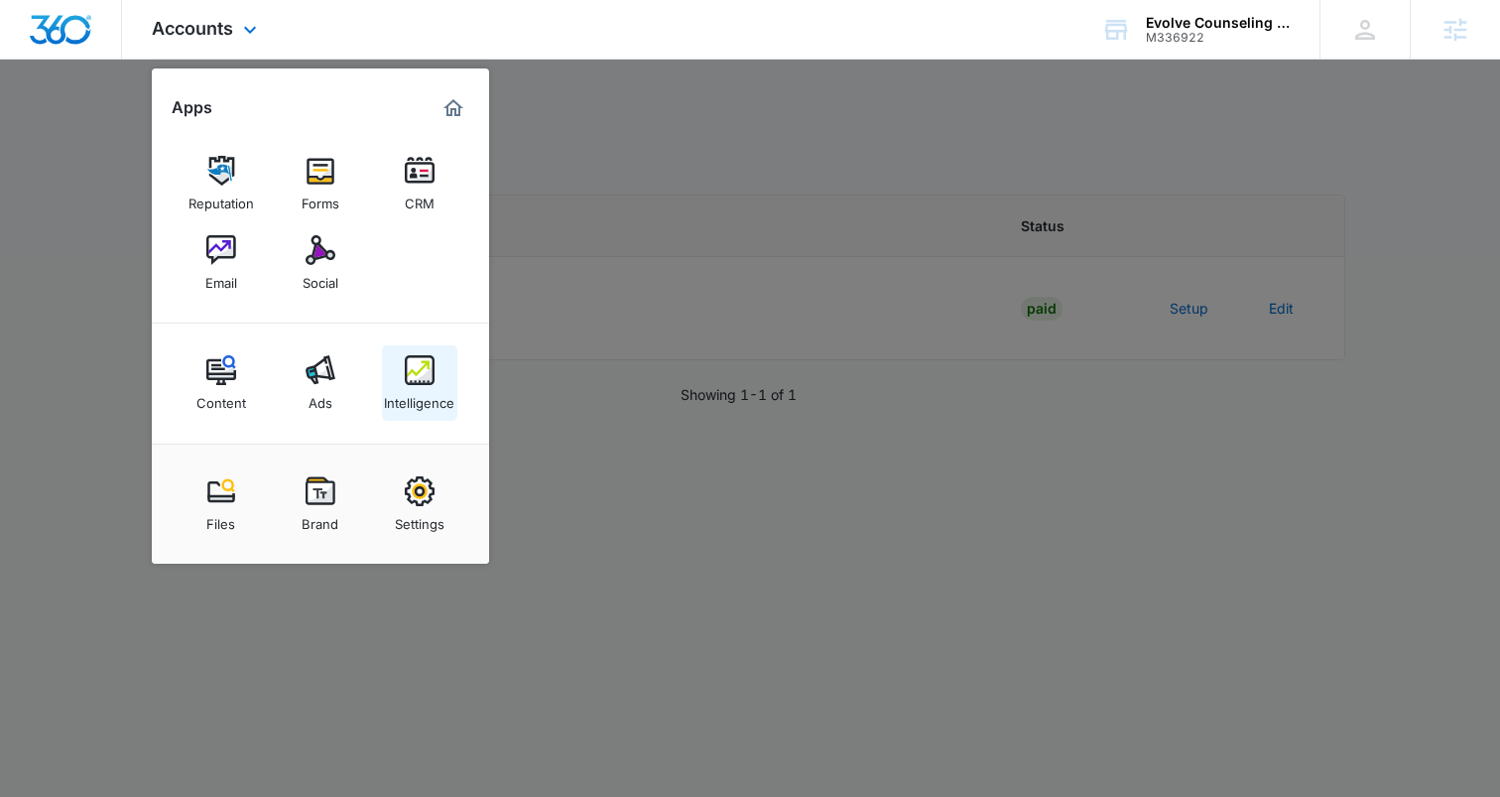
click at [420, 373] on img at bounding box center [420, 370] width 30 height 30
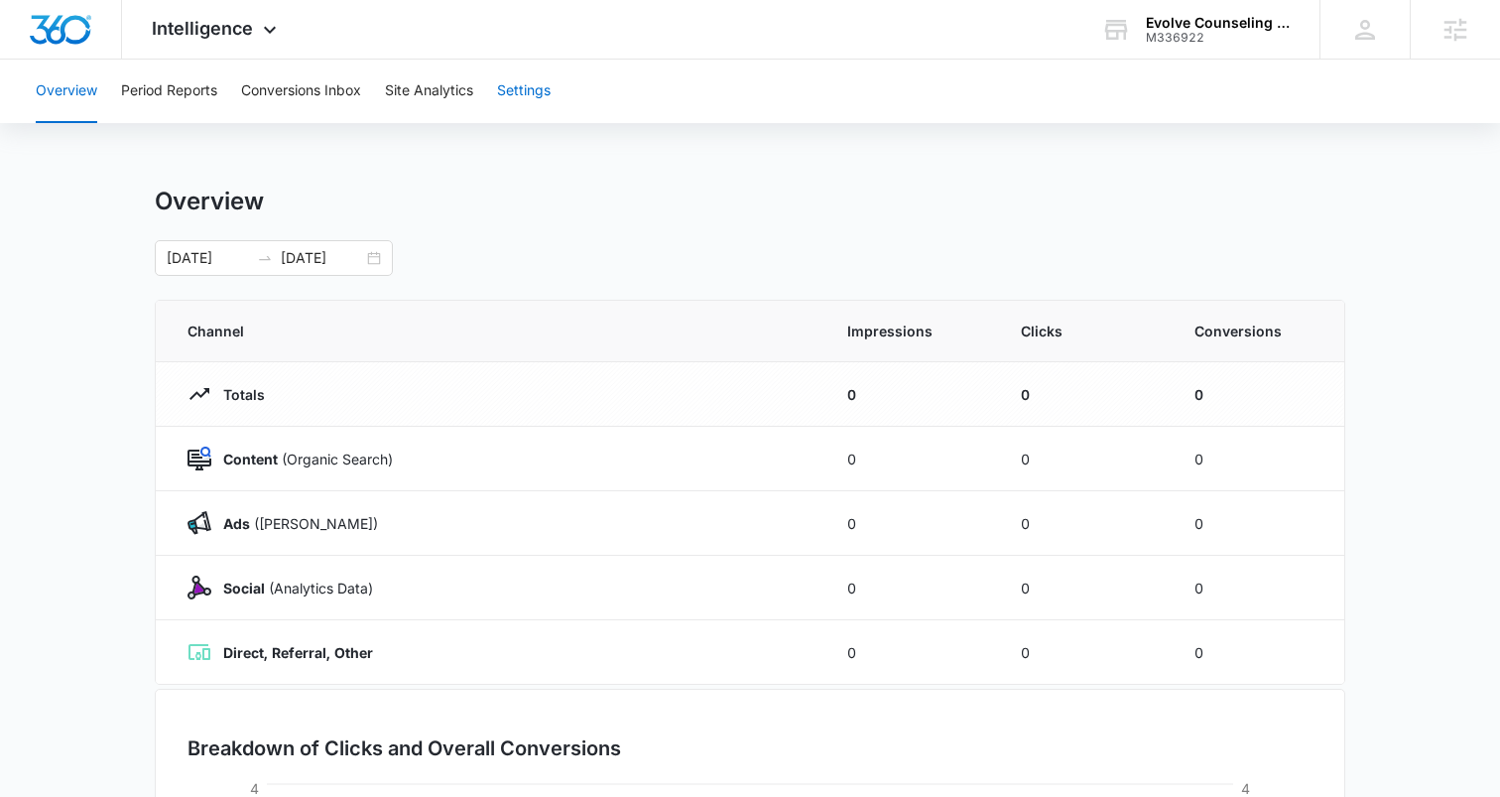
click at [525, 93] on button "Settings" at bounding box center [524, 91] width 54 height 63
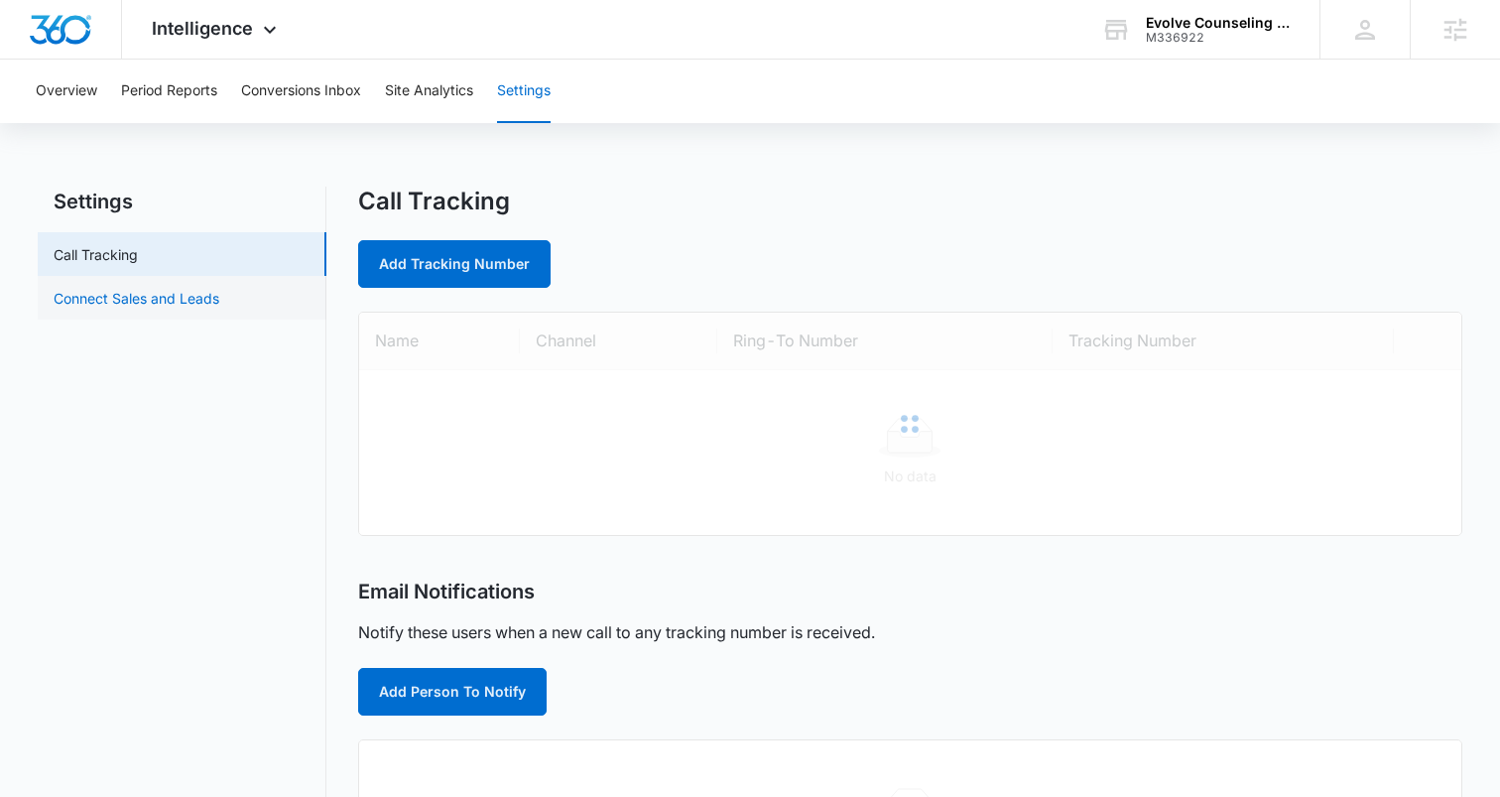
click at [135, 294] on link "Connect Sales and Leads" at bounding box center [137, 298] width 166 height 21
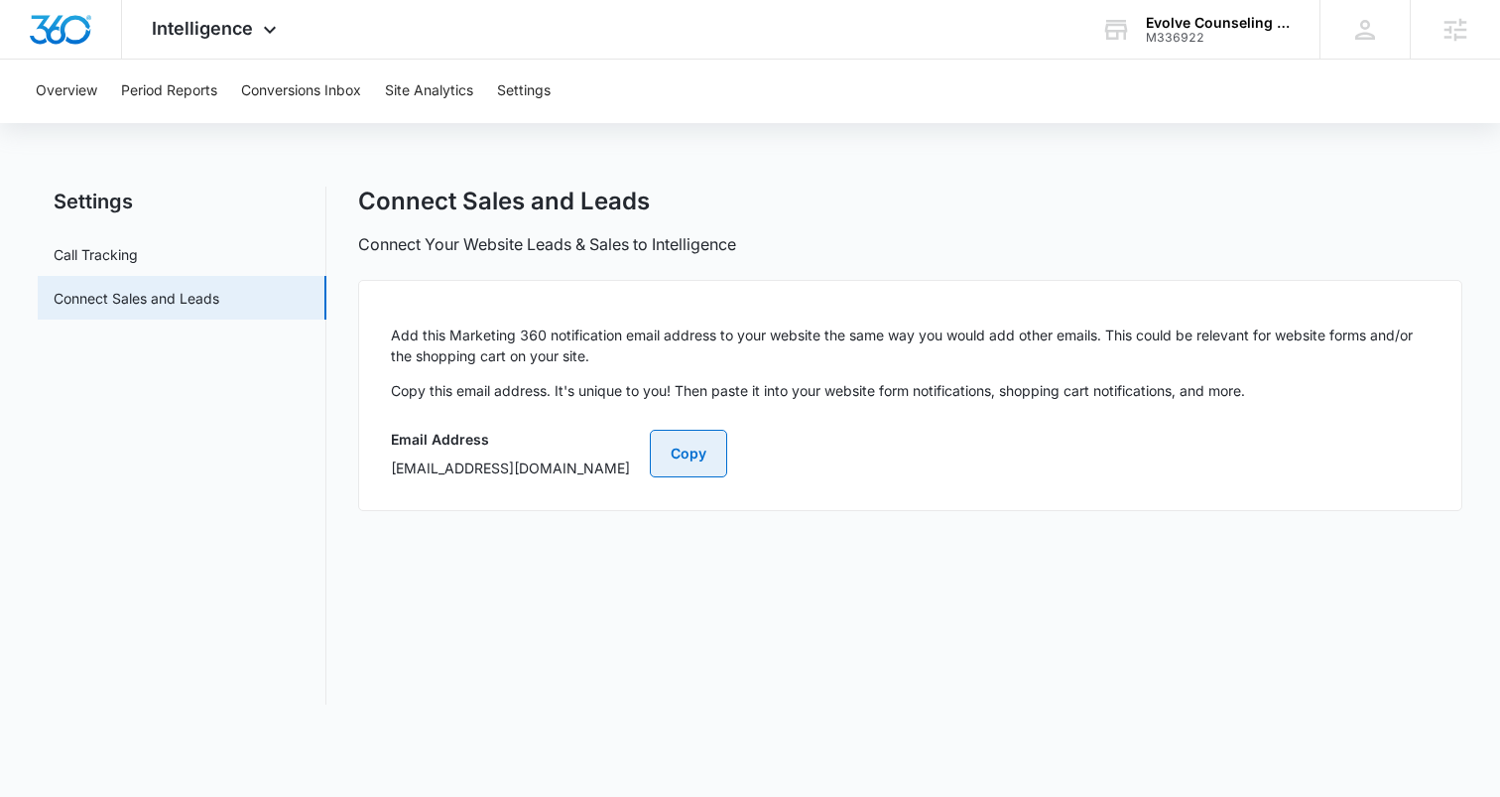
click at [727, 443] on button "Copy" at bounding box center [688, 454] width 77 height 48
click at [727, 436] on button "Copy" at bounding box center [688, 454] width 77 height 48
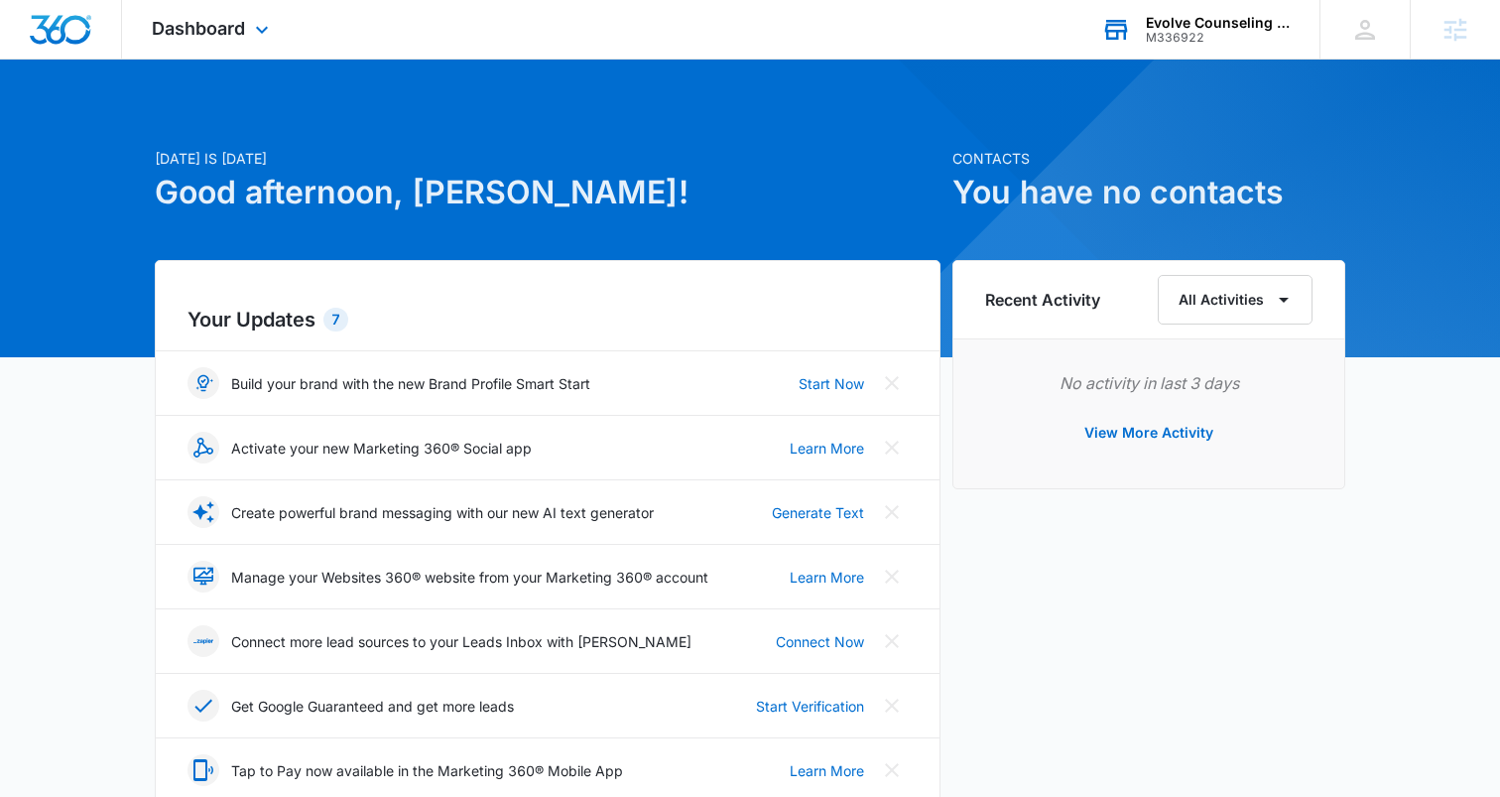
click at [1202, 31] on div "M336922" at bounding box center [1218, 38] width 145 height 14
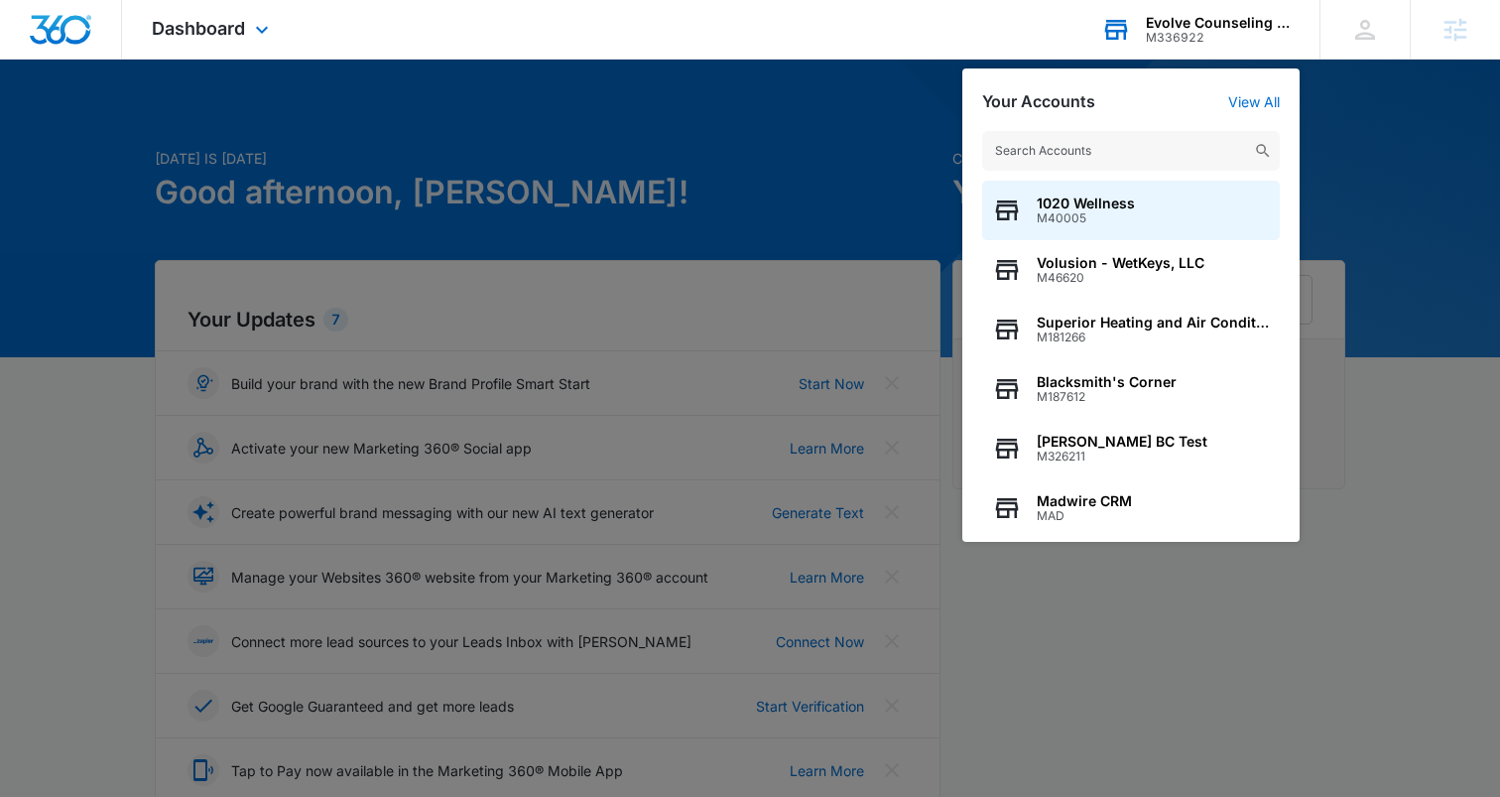
scroll to position [4, 0]
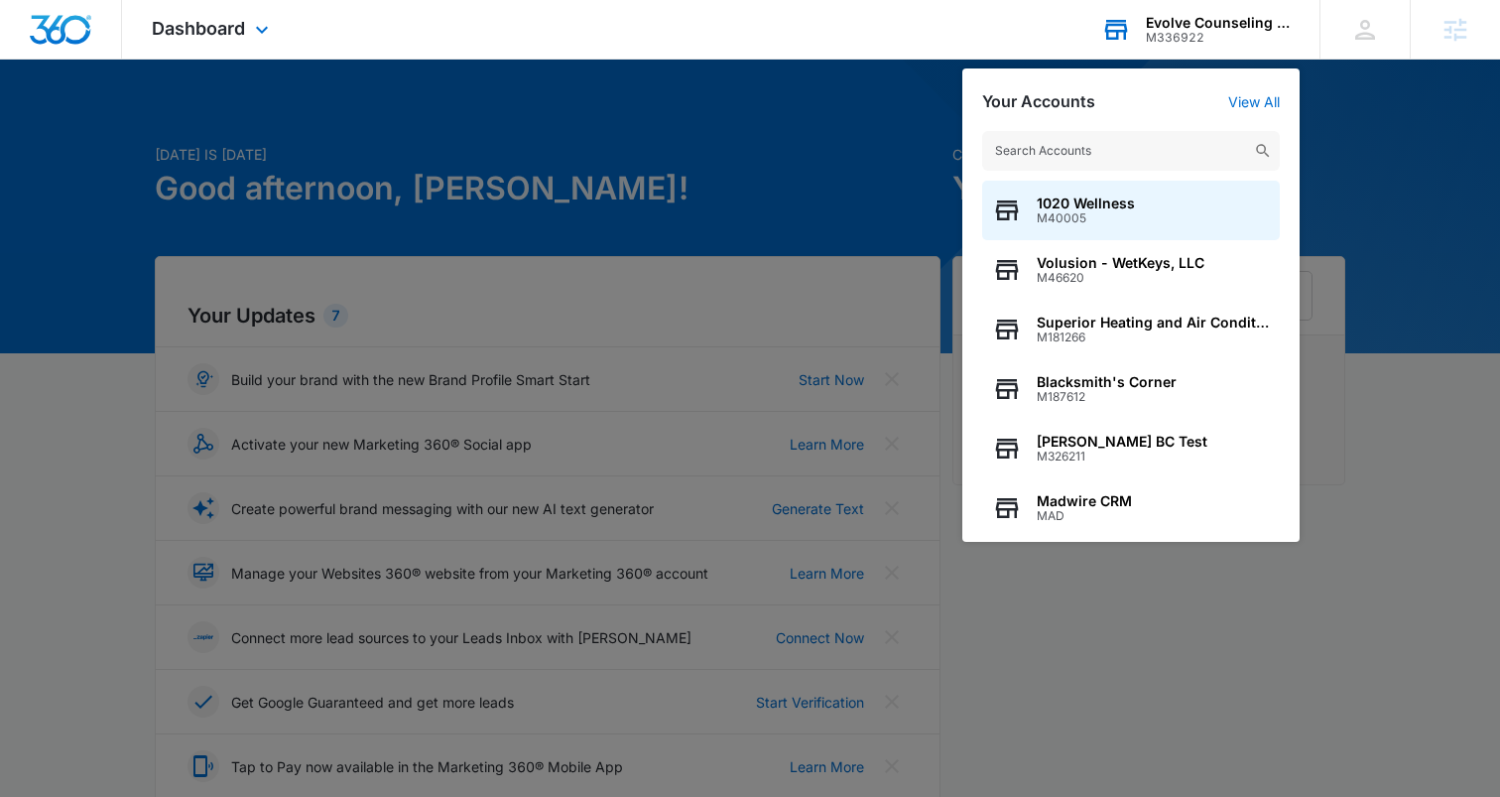
click at [1077, 148] on input "text" at bounding box center [1131, 151] width 298 height 40
type input "M327160"
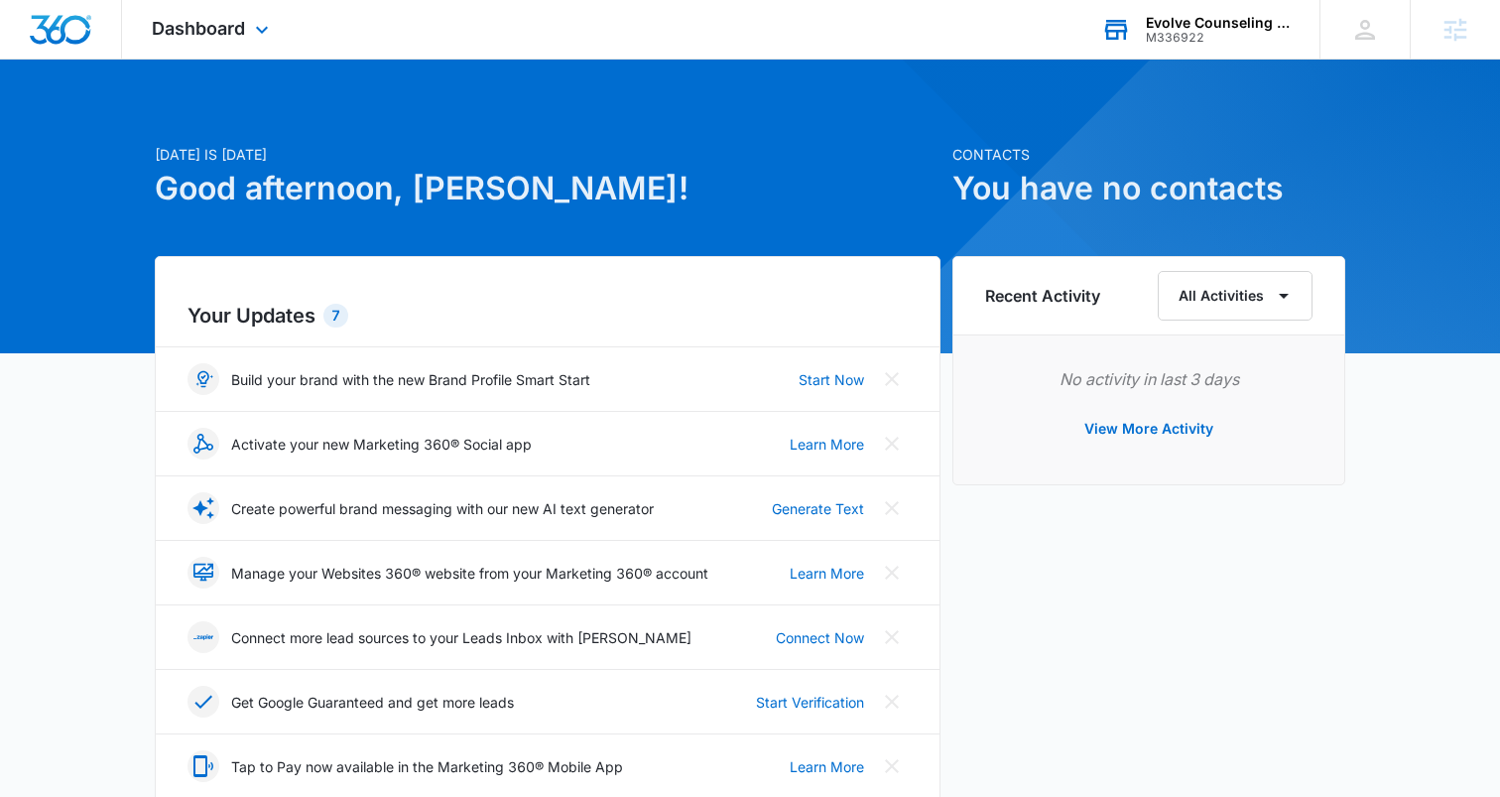
scroll to position [0, 0]
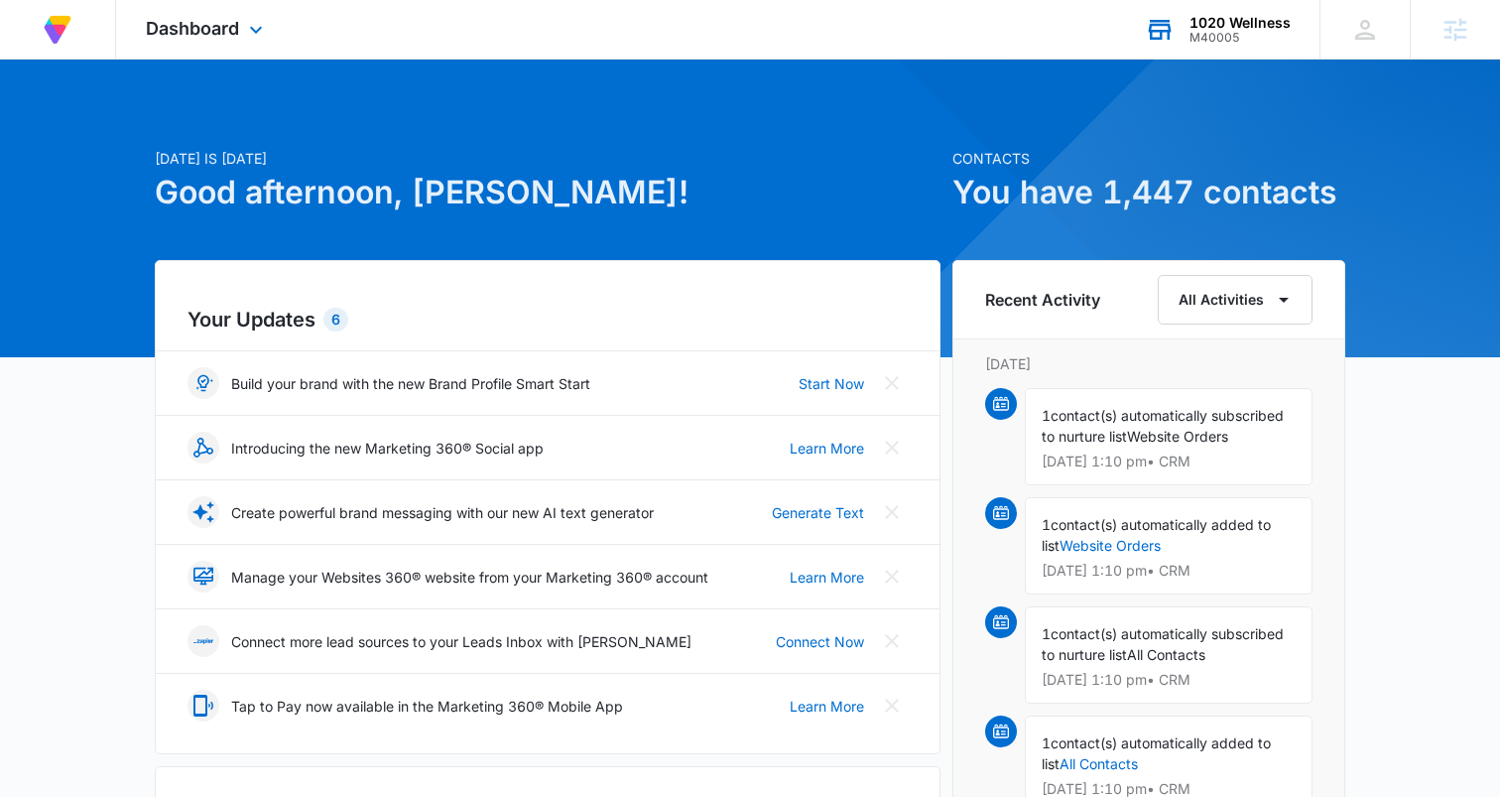
click at [1234, 23] on div "1020 Wellness" at bounding box center [1239, 23] width 101 height 16
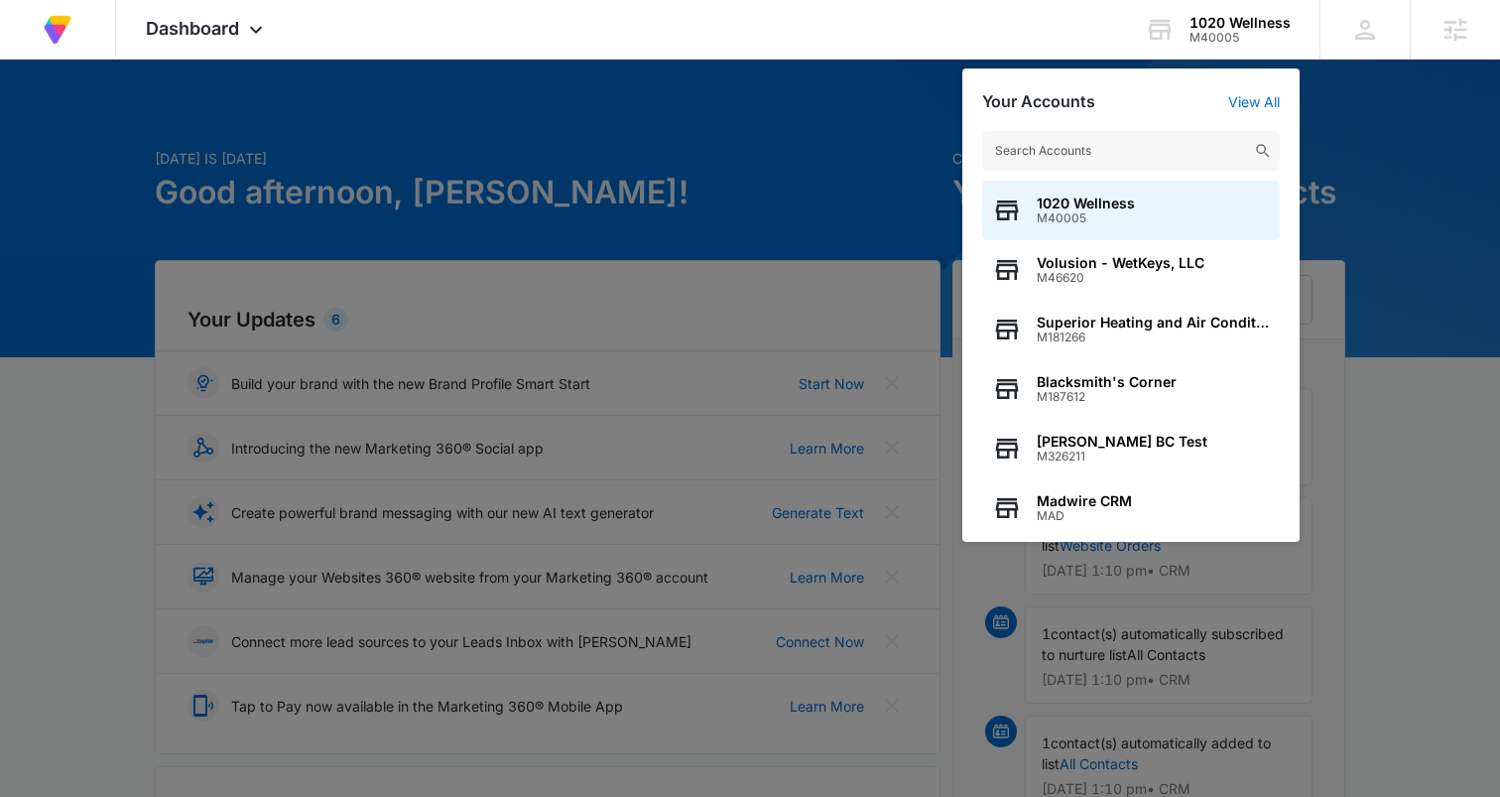
click at [1070, 156] on input "text" at bounding box center [1131, 151] width 298 height 40
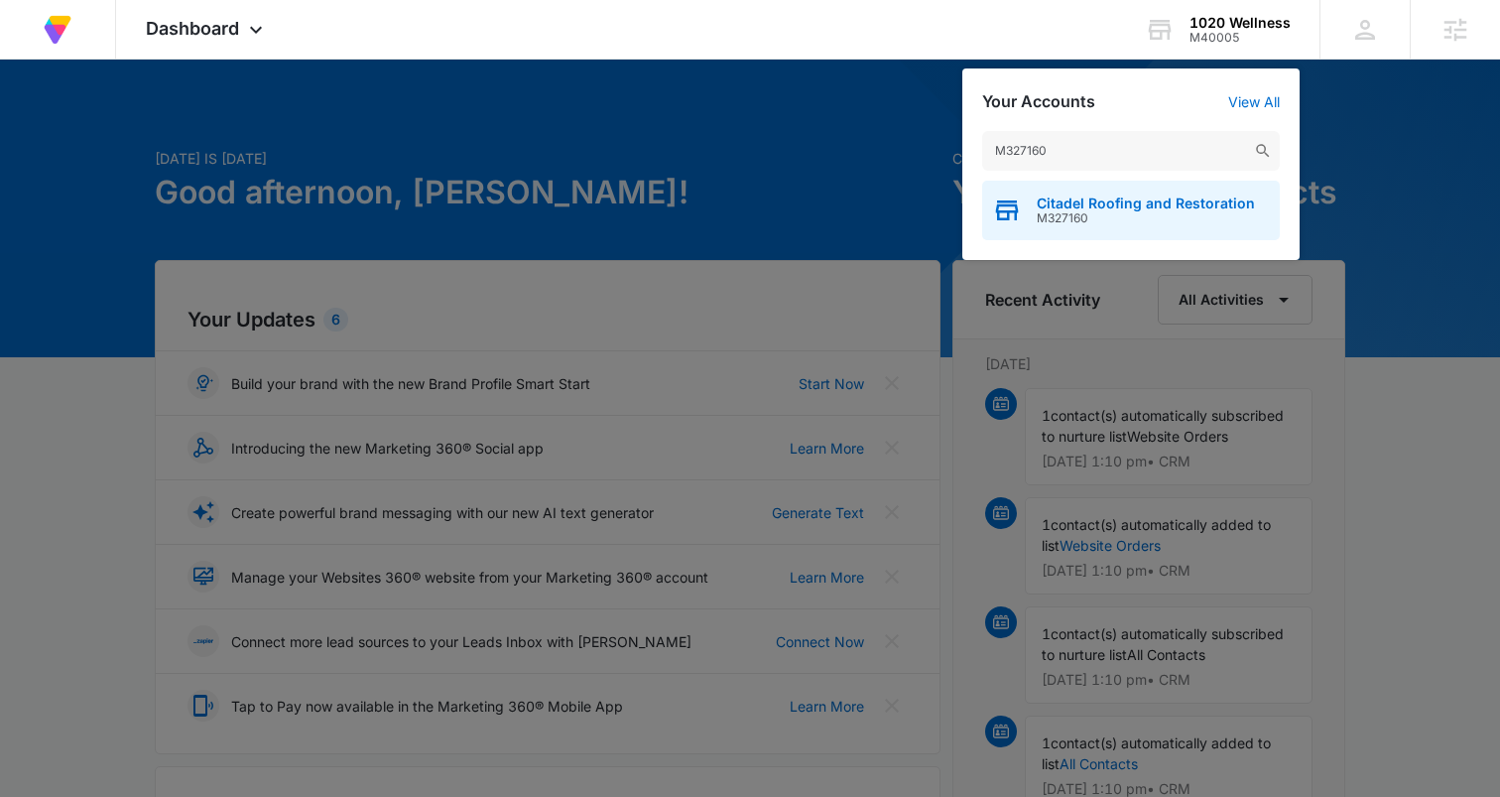
type input "M327160"
click at [1047, 208] on span "Citadel Roofing and Restoration" at bounding box center [1146, 203] width 218 height 16
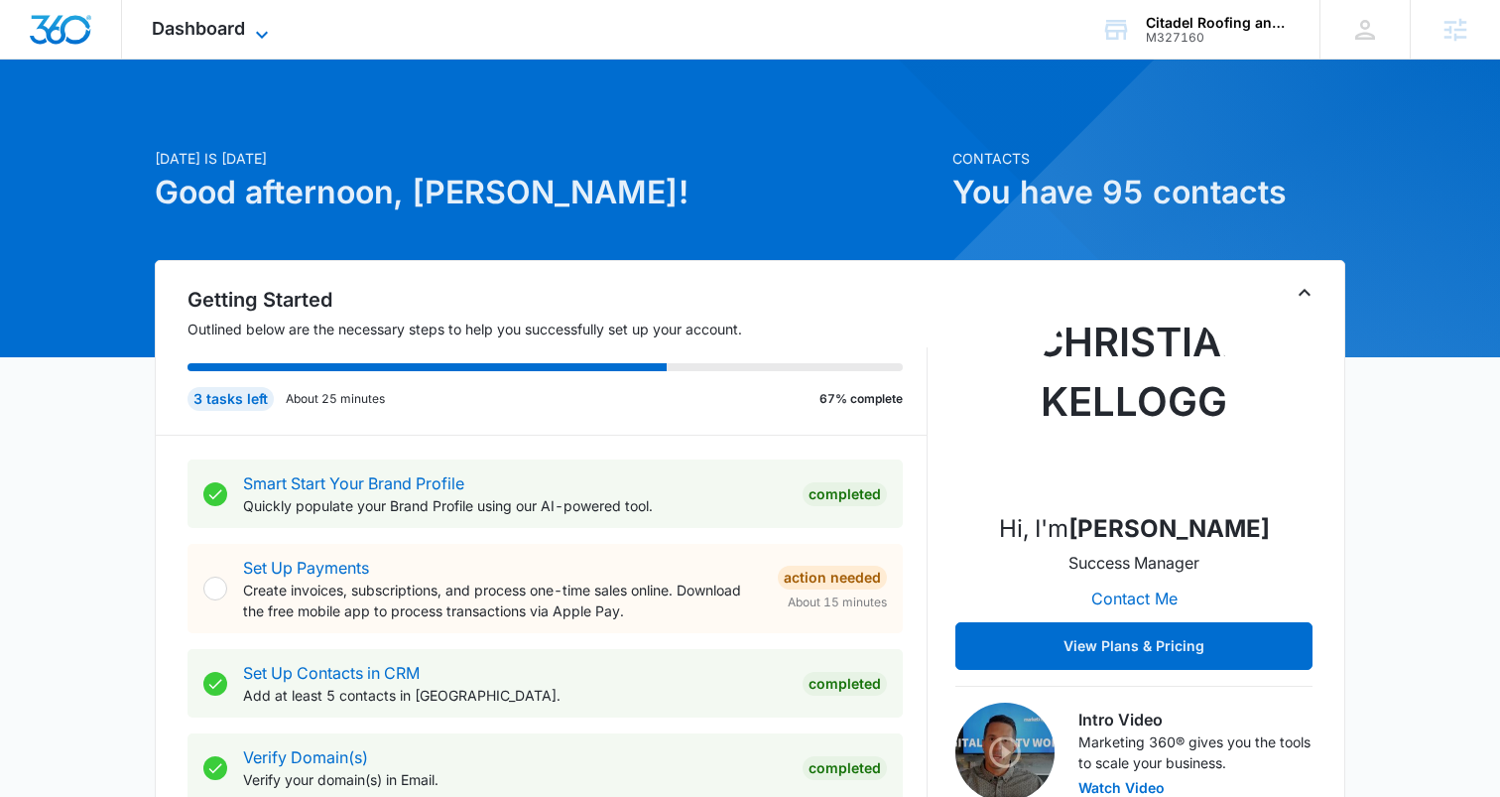
click at [253, 25] on icon at bounding box center [262, 35] width 24 height 24
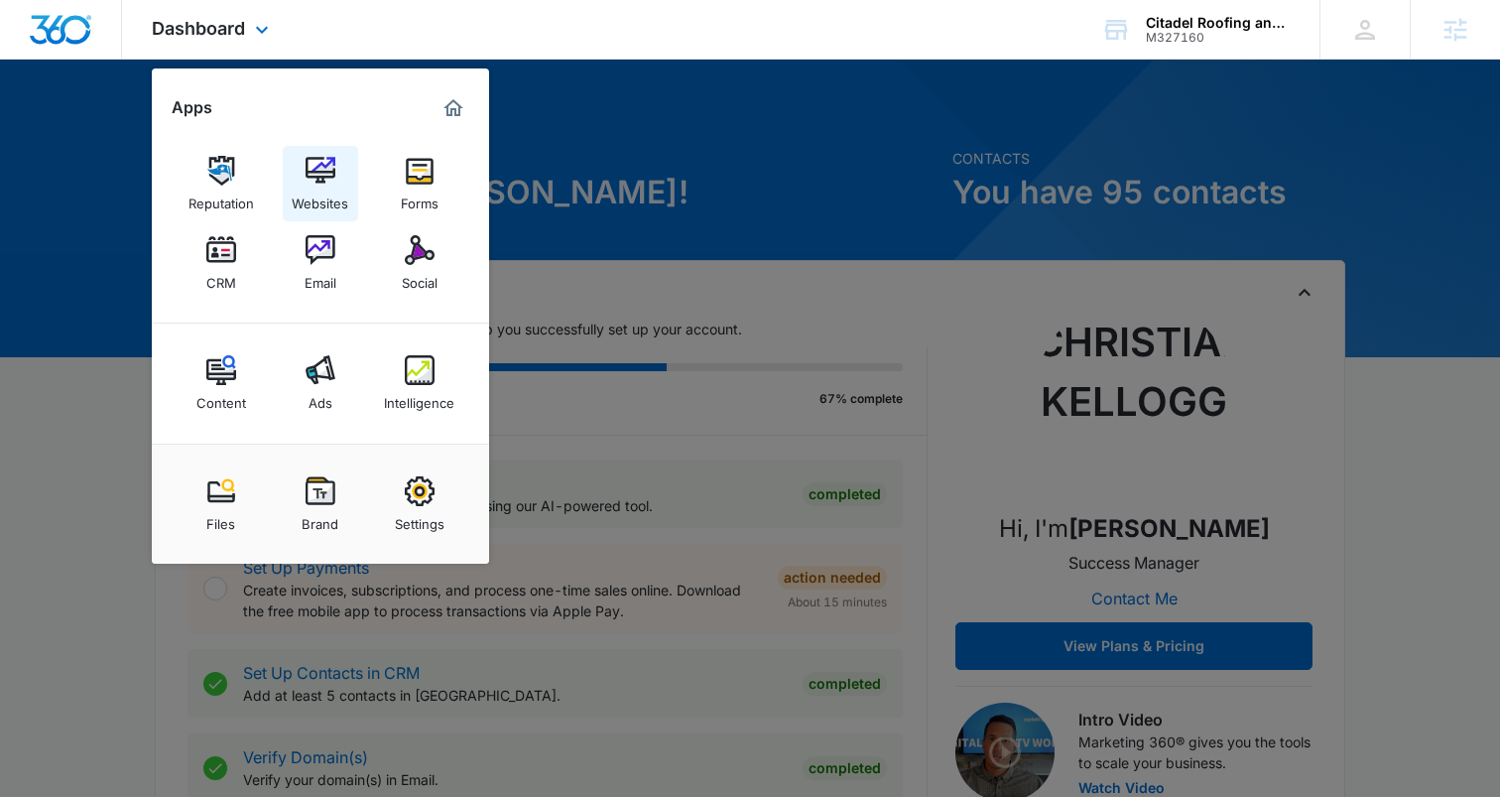
click at [302, 158] on link "Websites" at bounding box center [320, 183] width 75 height 75
